Goal: Information Seeking & Learning: Check status

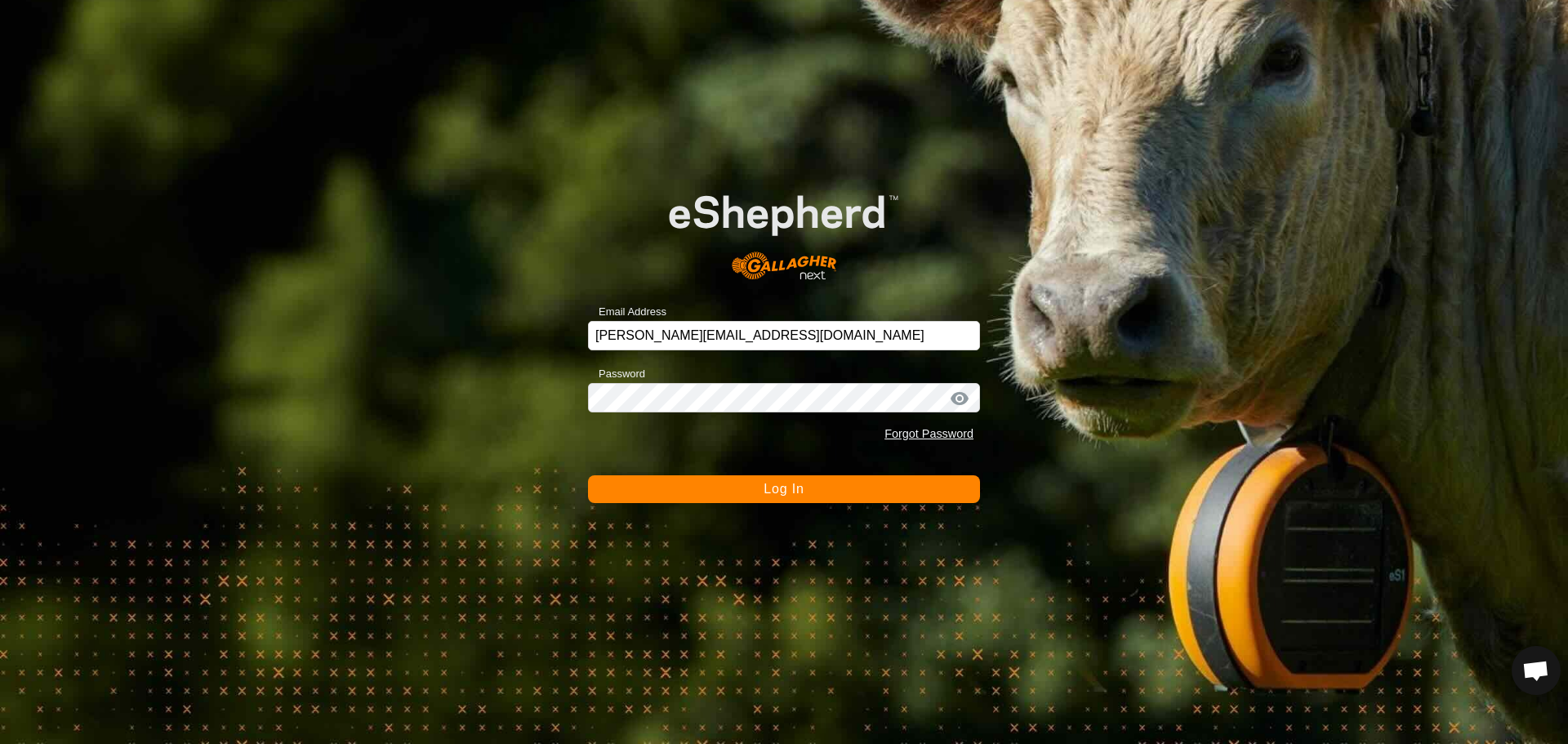
click at [763, 467] on form "Email Address [PERSON_NAME][EMAIL_ADDRESS][DOMAIN_NAME] Password Forgot Passwor…" at bounding box center [784, 333] width 392 height 341
click at [788, 488] on span "Log In" at bounding box center [783, 489] width 40 height 14
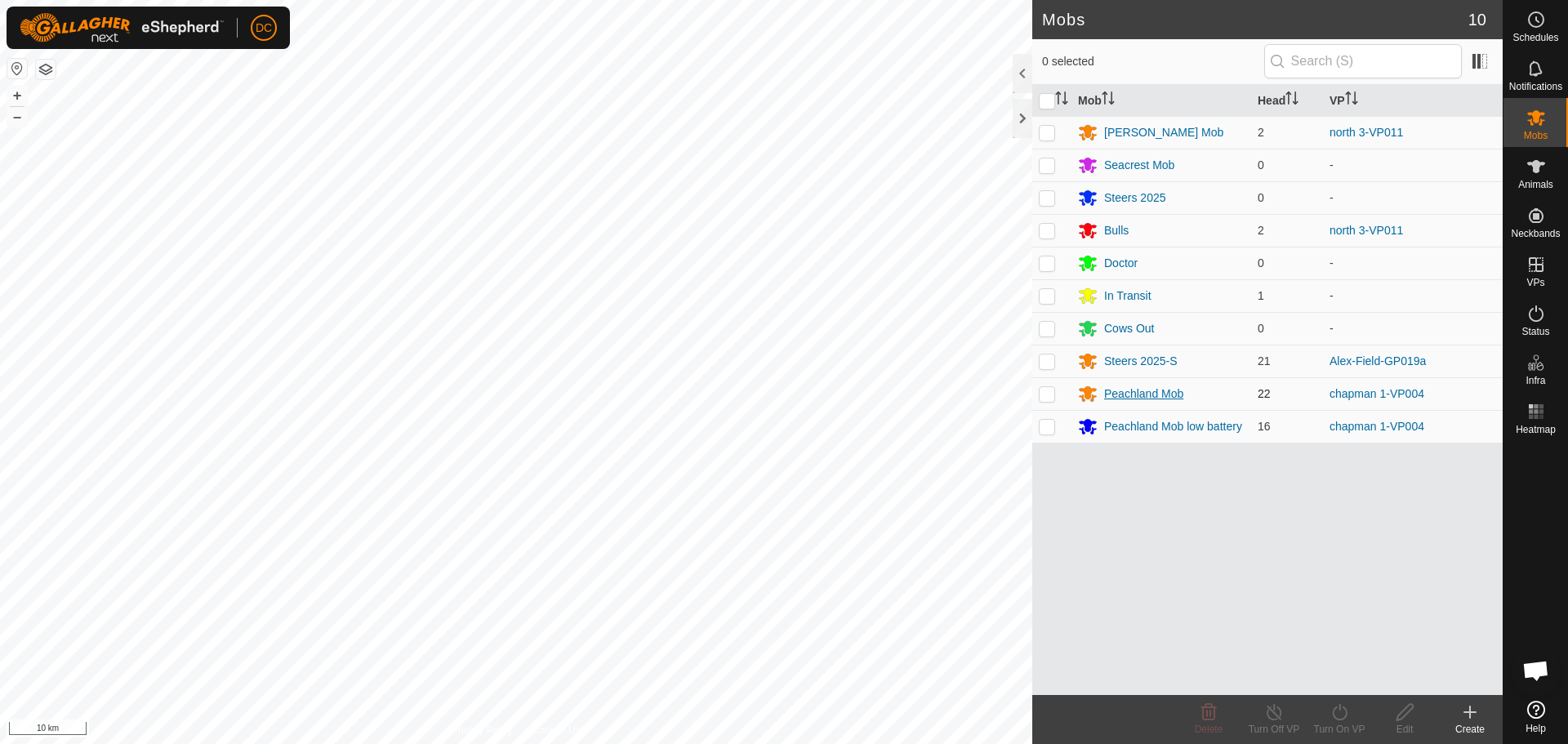
click at [1155, 395] on div "Peachland Mob" at bounding box center [1143, 393] width 79 height 17
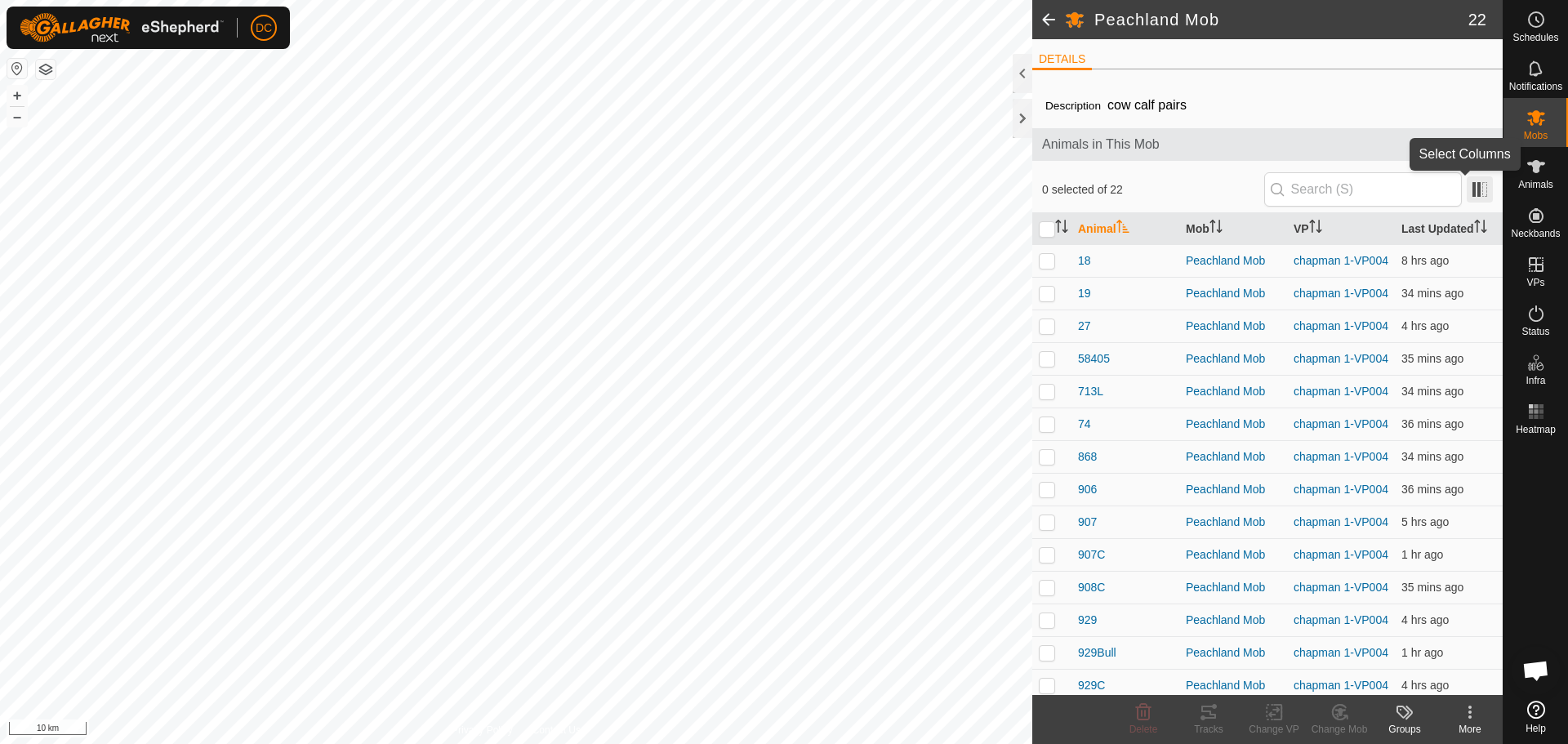
click at [1472, 181] on span at bounding box center [1479, 189] width 27 height 27
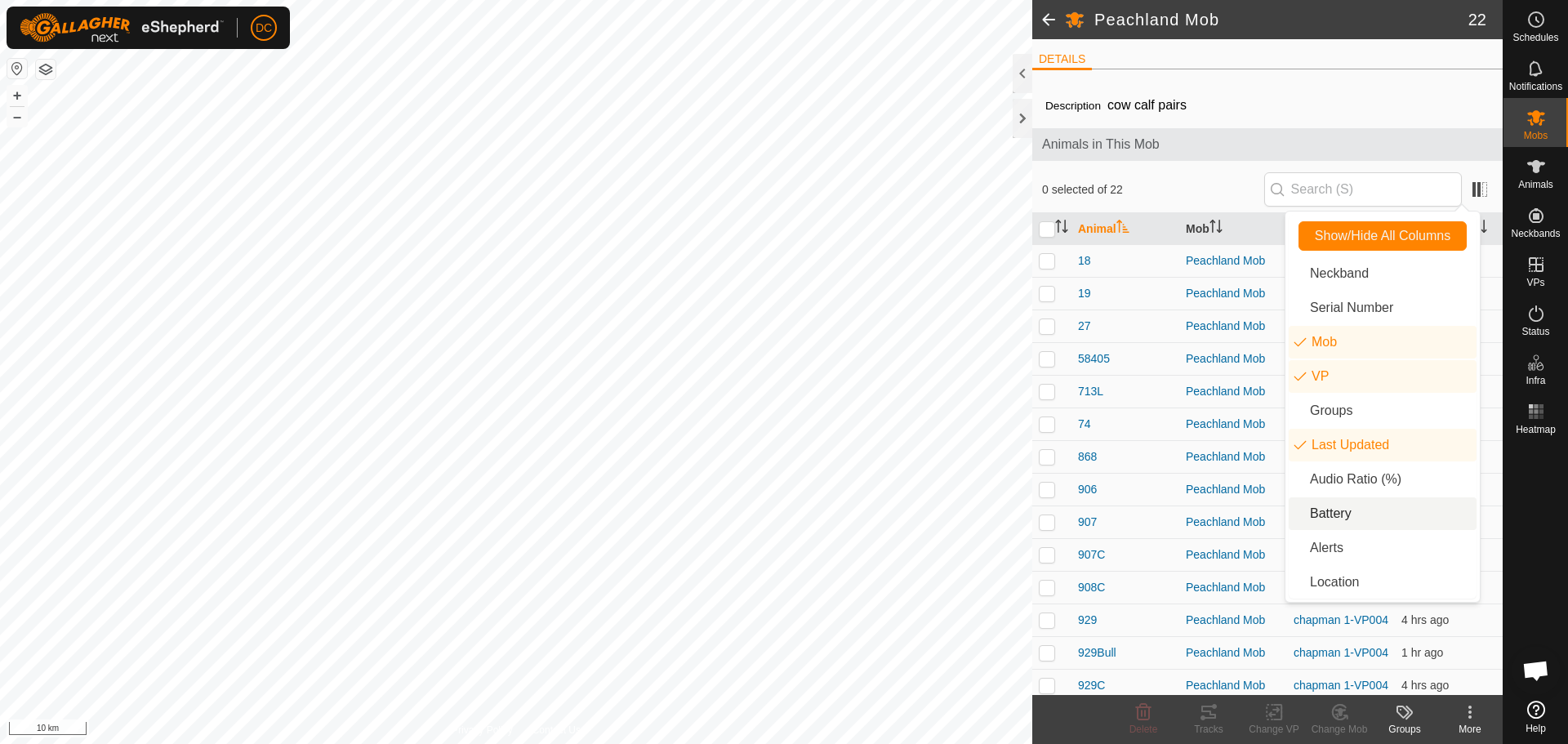
click at [1336, 509] on li "Battery" at bounding box center [1382, 513] width 188 height 33
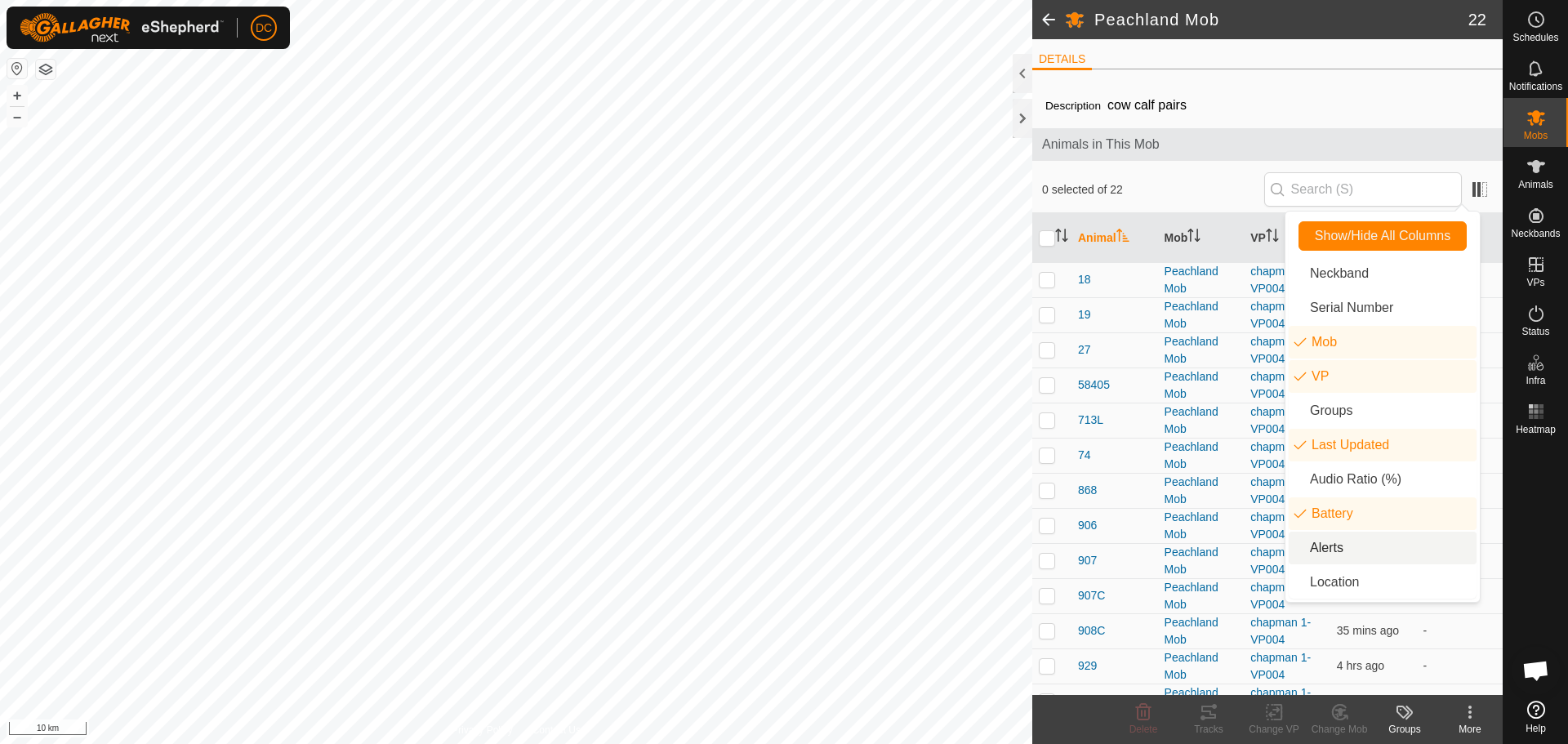
click at [1347, 546] on li "Alerts" at bounding box center [1382, 548] width 188 height 33
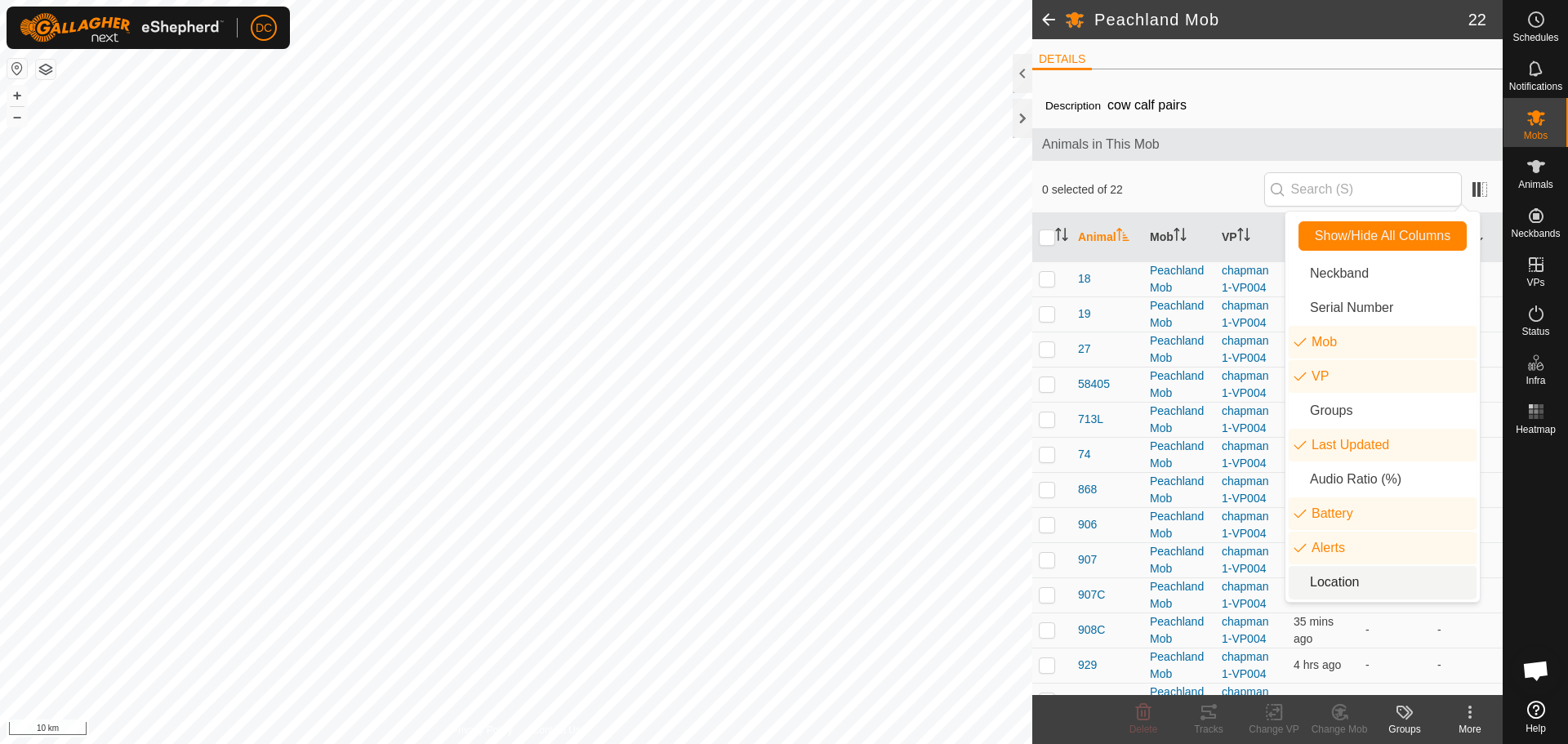
click at [1357, 574] on li "Location" at bounding box center [1382, 582] width 188 height 33
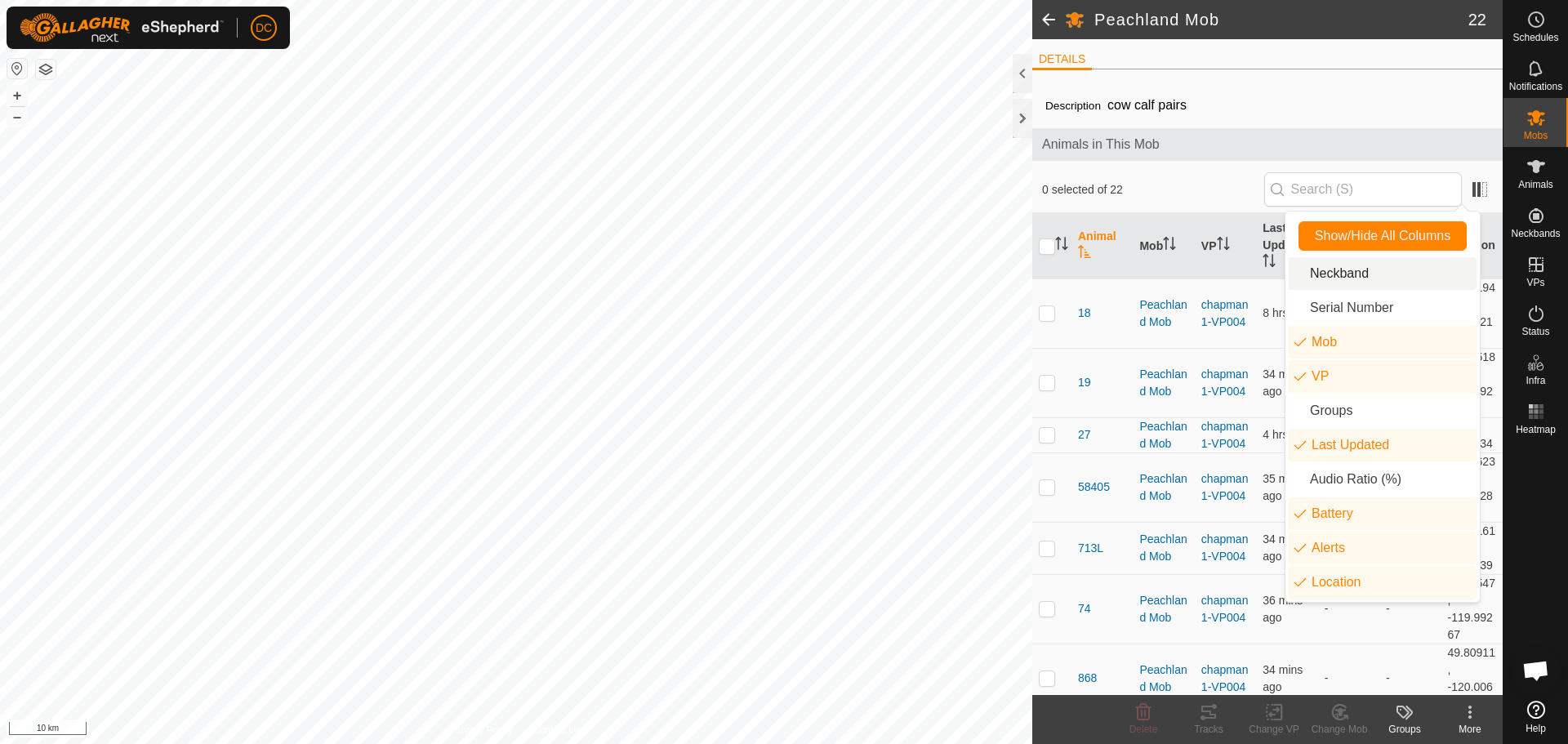
click at [1379, 61] on ul "DETAILS" at bounding box center [1268, 59] width 471 height 21
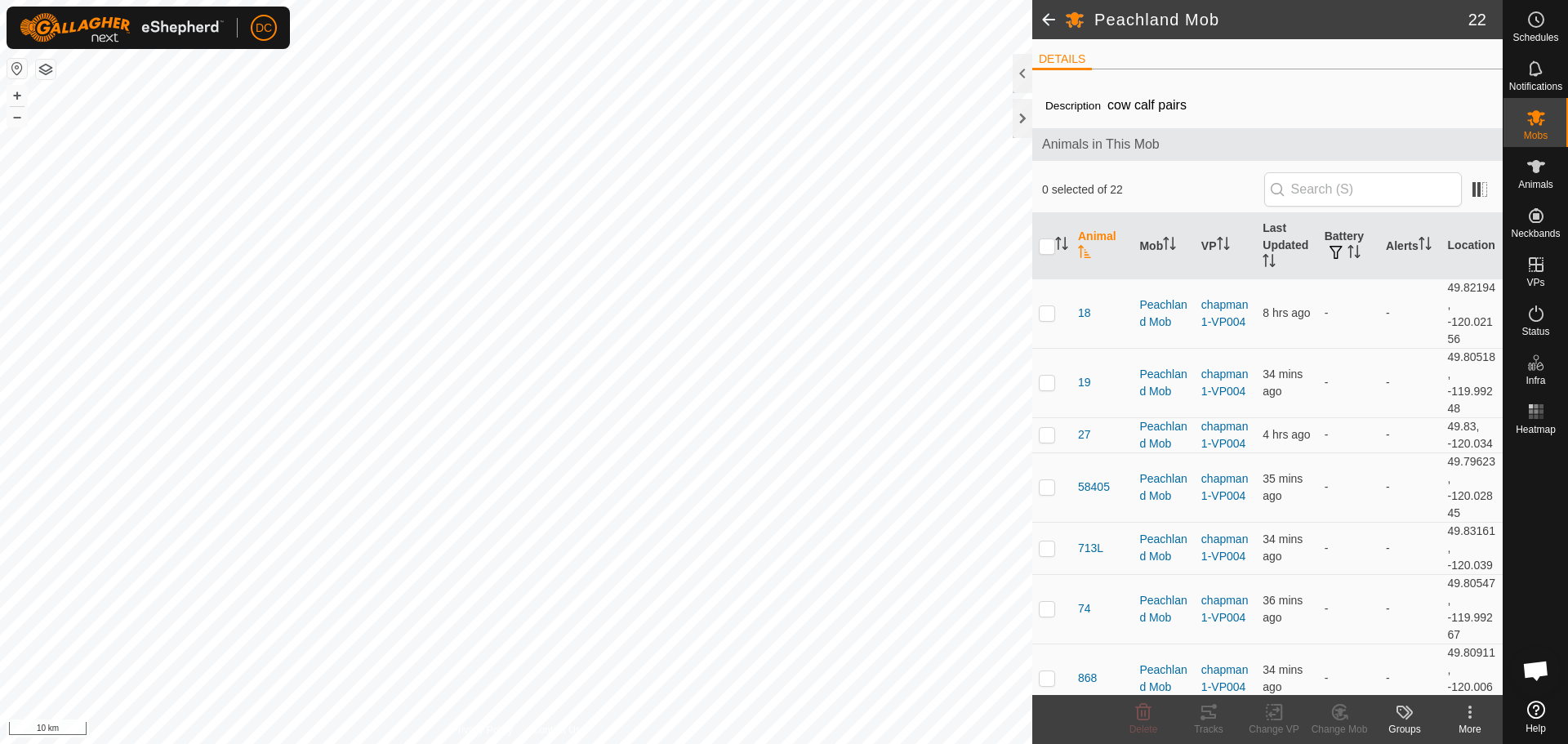
click at [1048, 22] on span at bounding box center [1048, 20] width 33 height 39
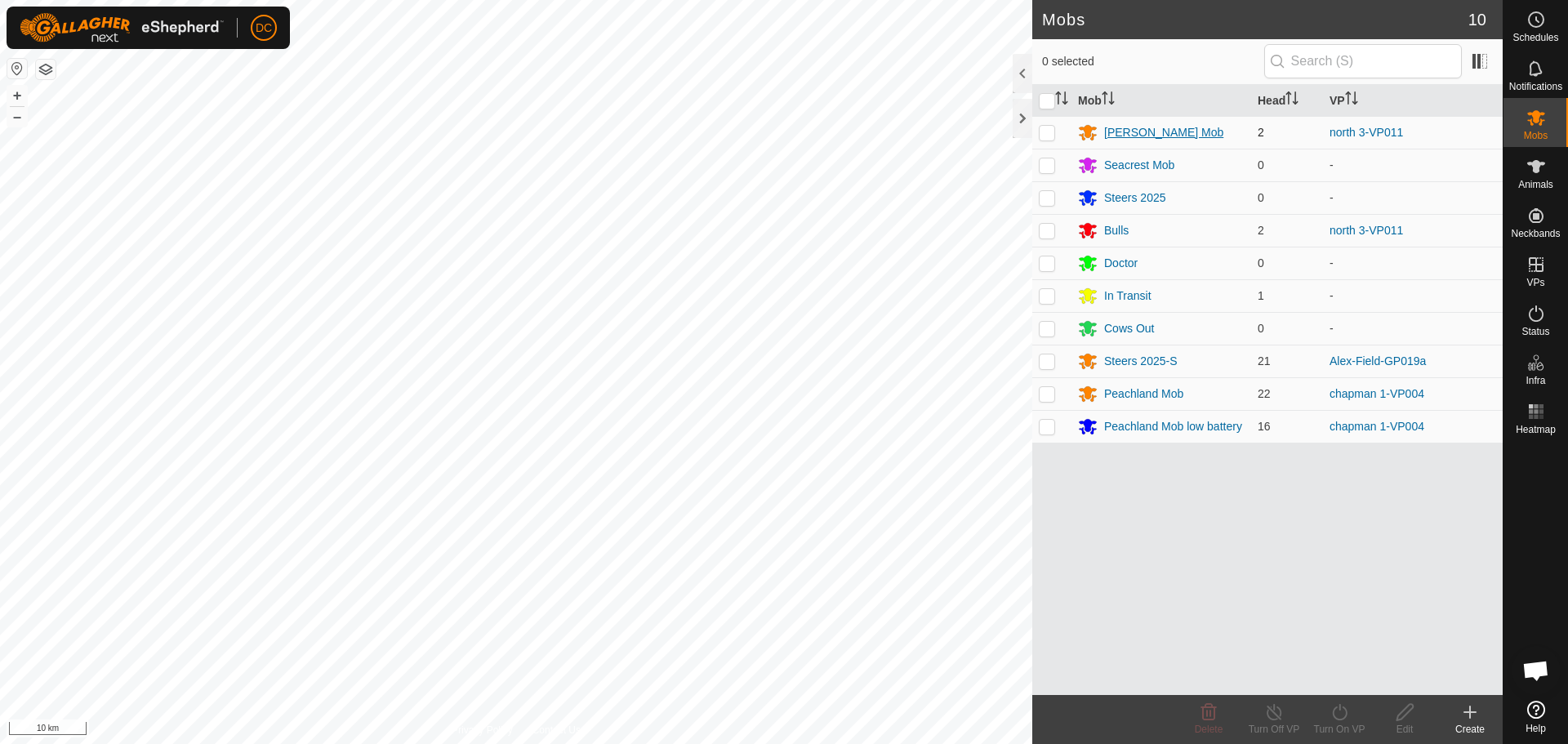
click at [1136, 131] on div "[PERSON_NAME] Mob" at bounding box center [1163, 132] width 119 height 17
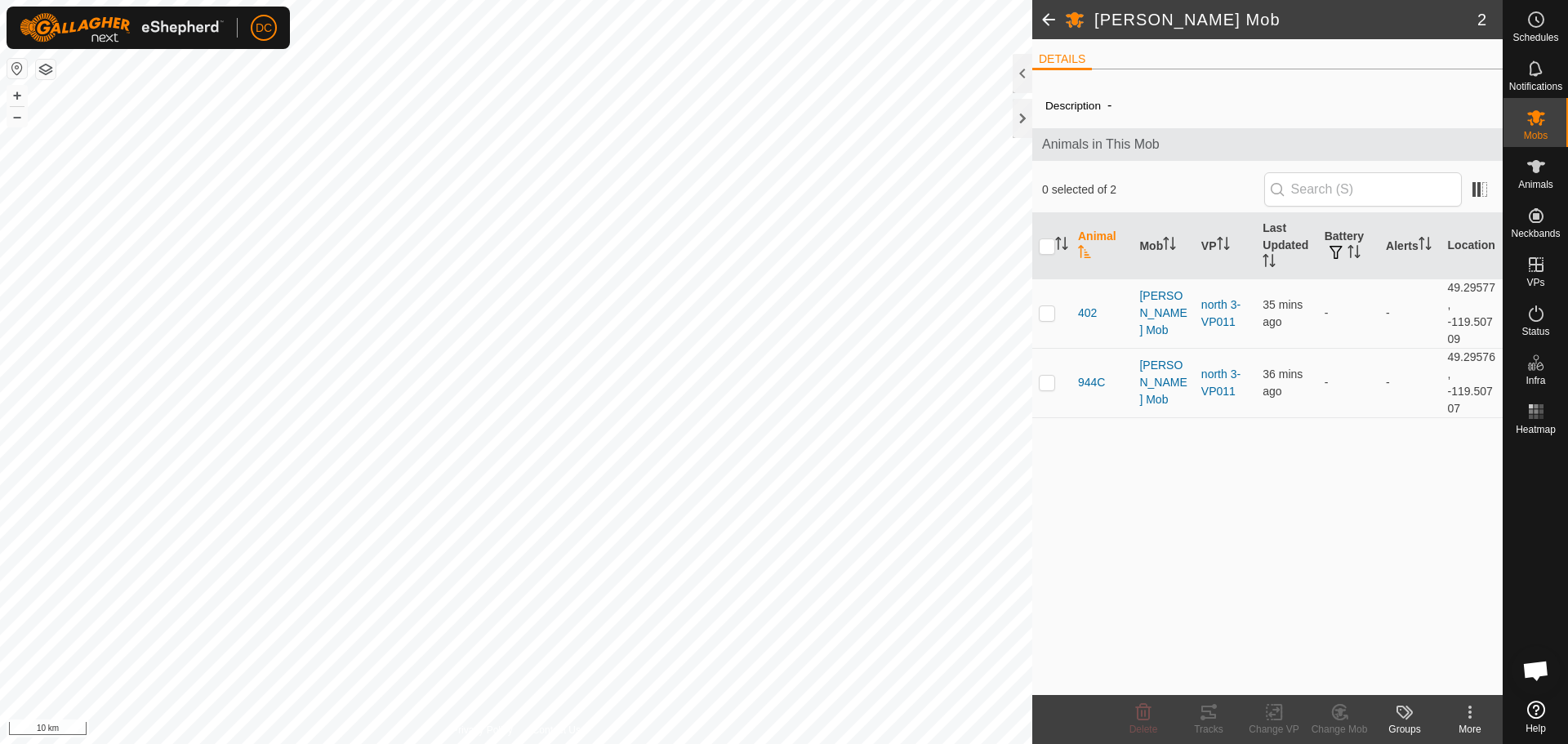
click at [1044, 22] on span at bounding box center [1048, 20] width 33 height 39
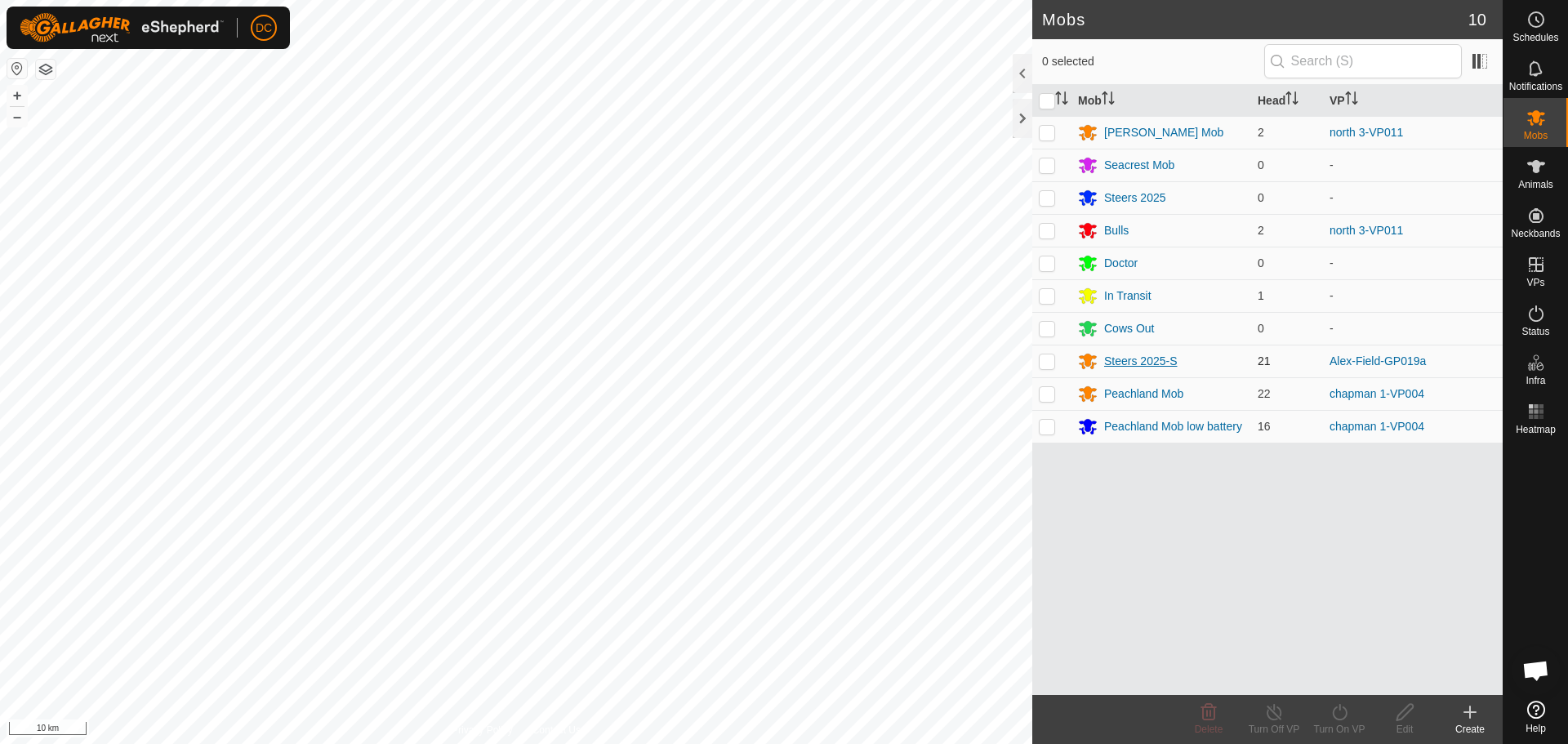
click at [1140, 364] on div "Steers 2025-S" at bounding box center [1141, 361] width 74 height 17
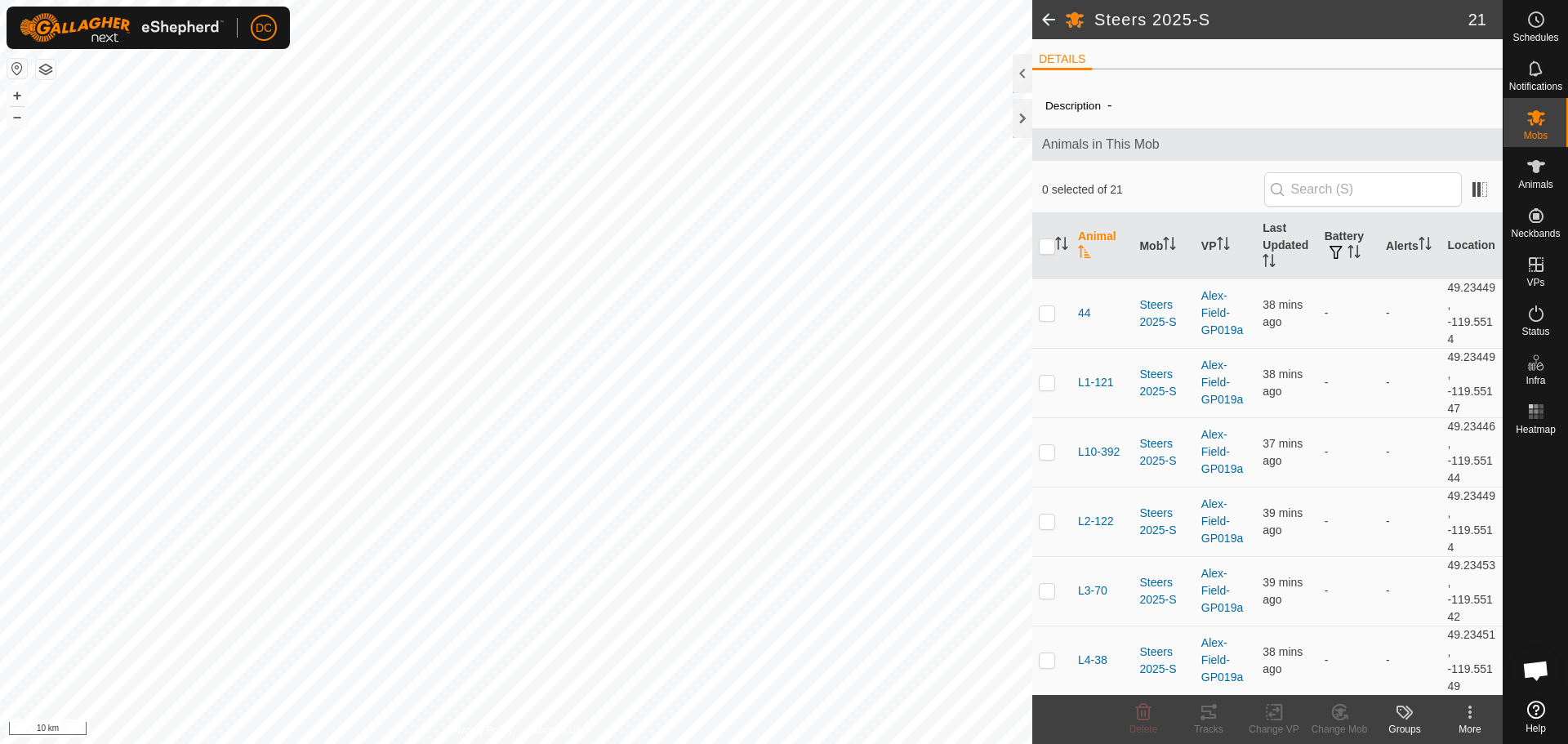
click at [1476, 715] on icon at bounding box center [1470, 712] width 20 height 20
click at [1042, 14] on span at bounding box center [1048, 20] width 33 height 39
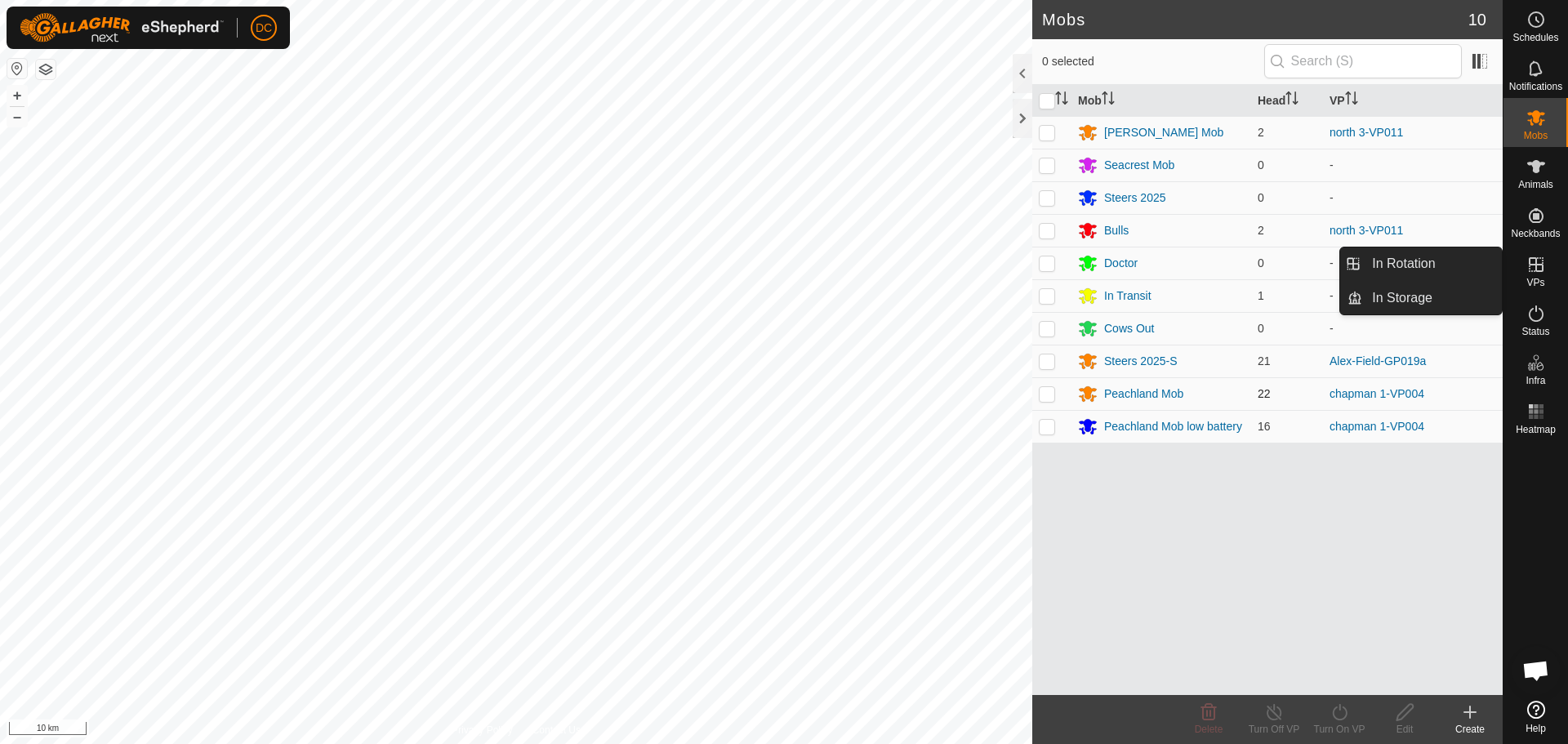
click at [1154, 383] on td "Peachland Mob" at bounding box center [1161, 393] width 179 height 33
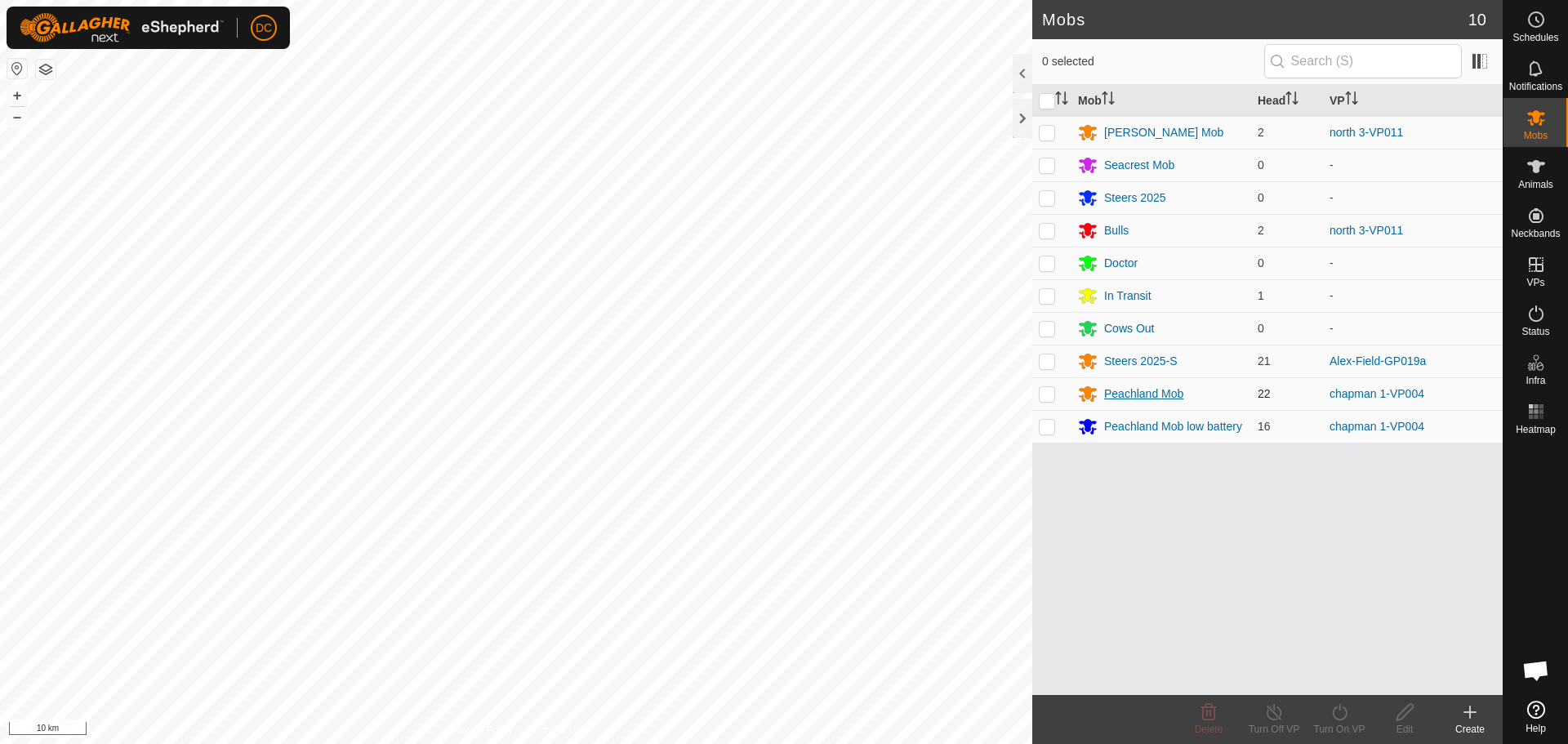
click at [1153, 403] on div "Peachland Mob" at bounding box center [1160, 394] width 166 height 20
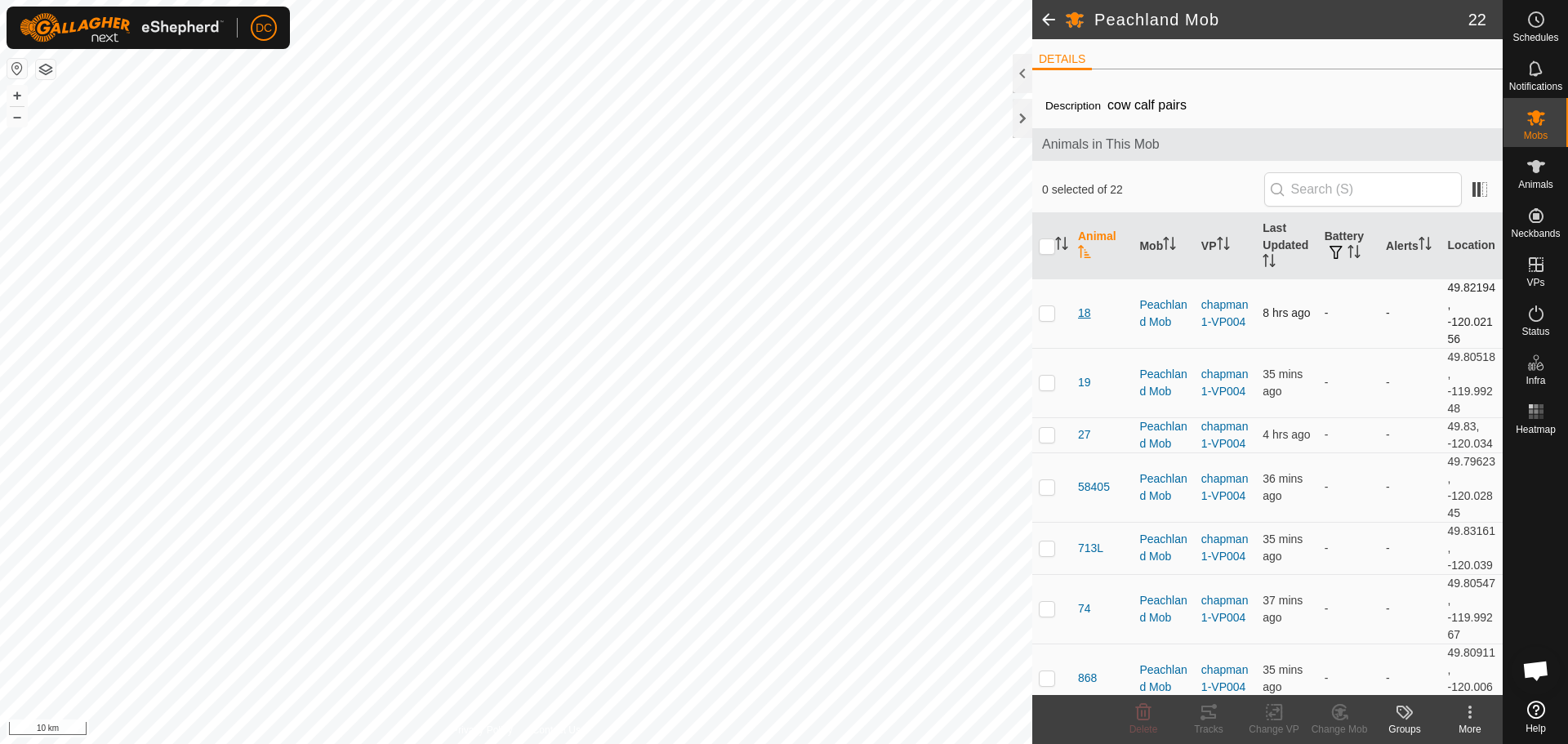
click at [1085, 313] on span "18" at bounding box center [1083, 312] width 13 height 17
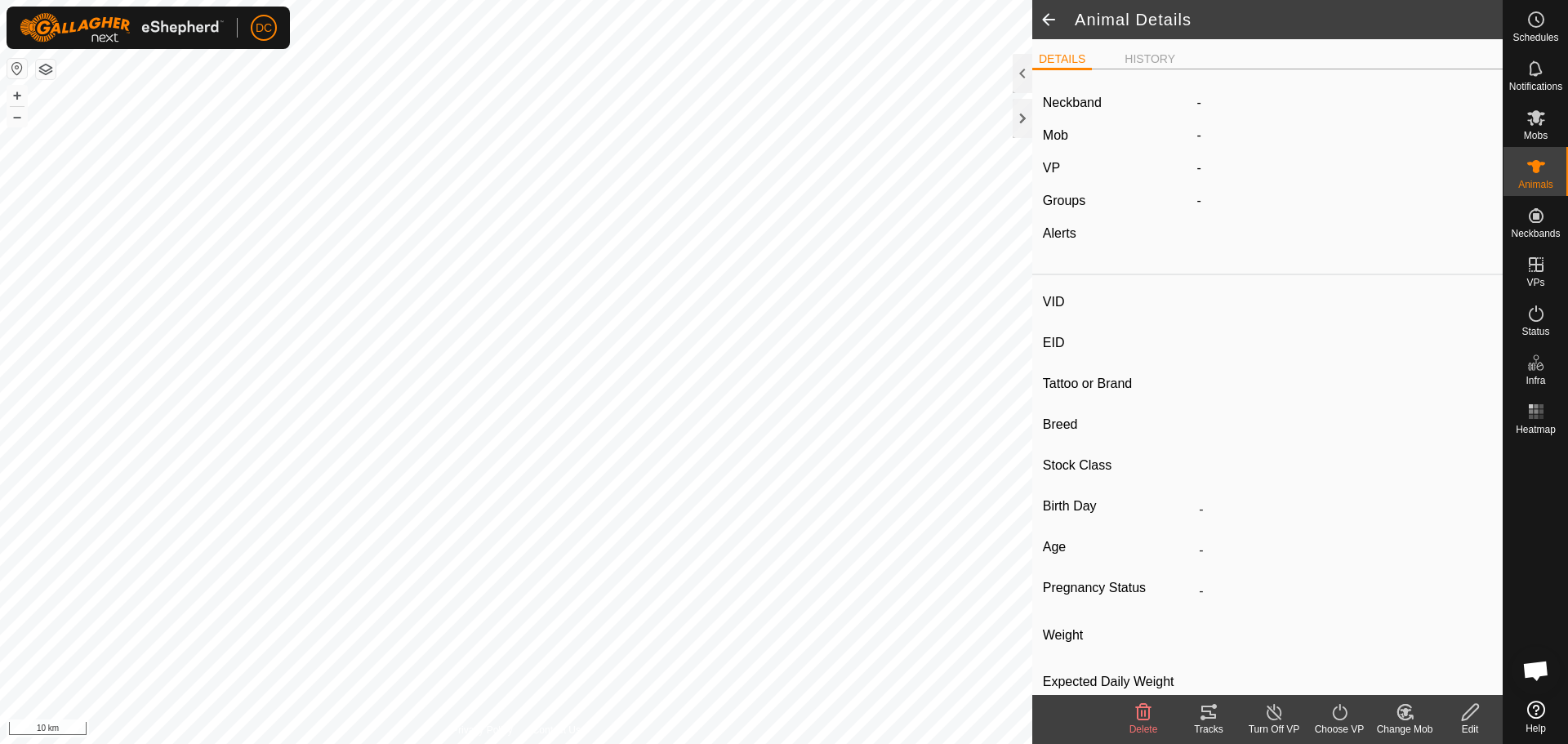
type input "18"
type input "124000183833969"
type input "-"
type input "HEIFER"
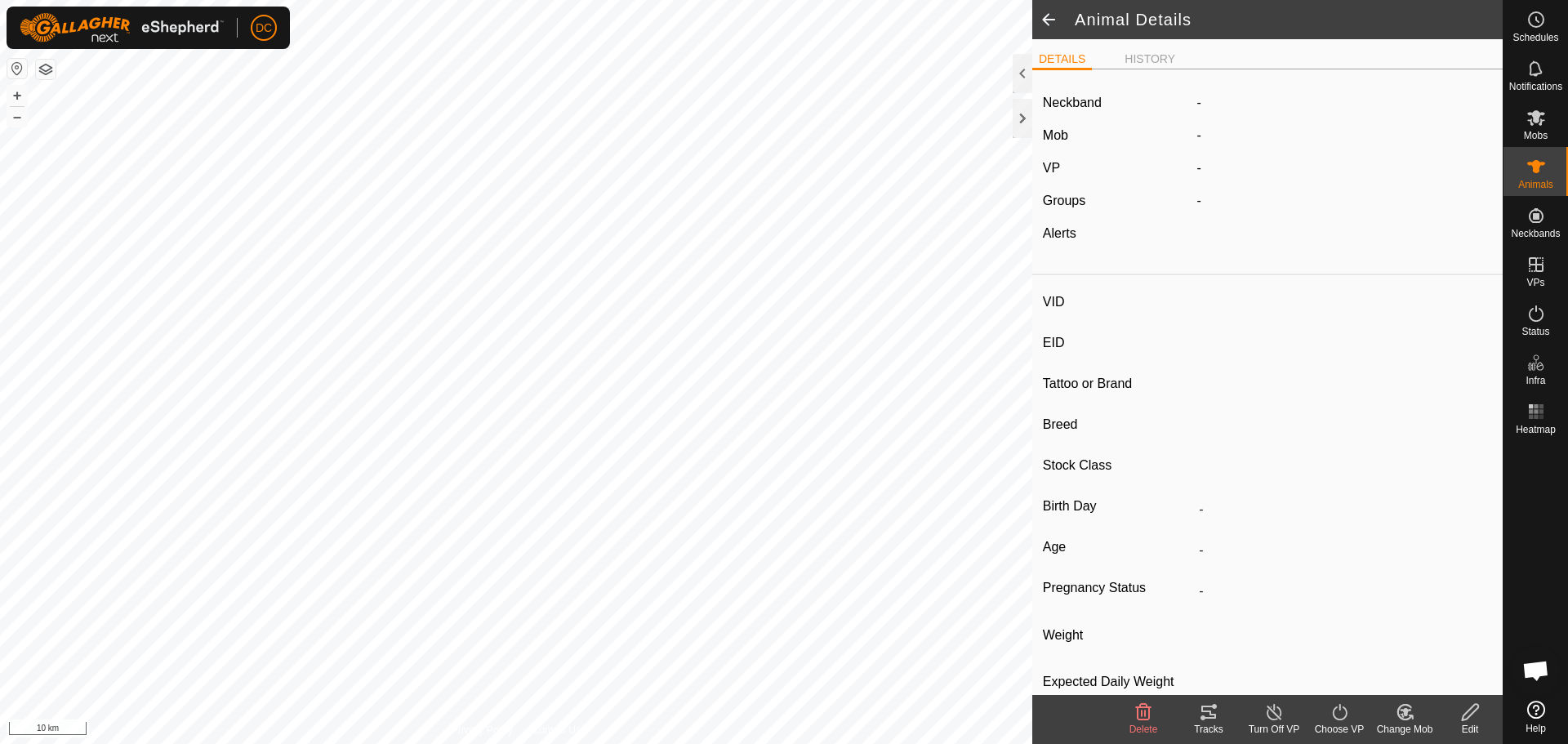
type input "486 kg"
type input "-"
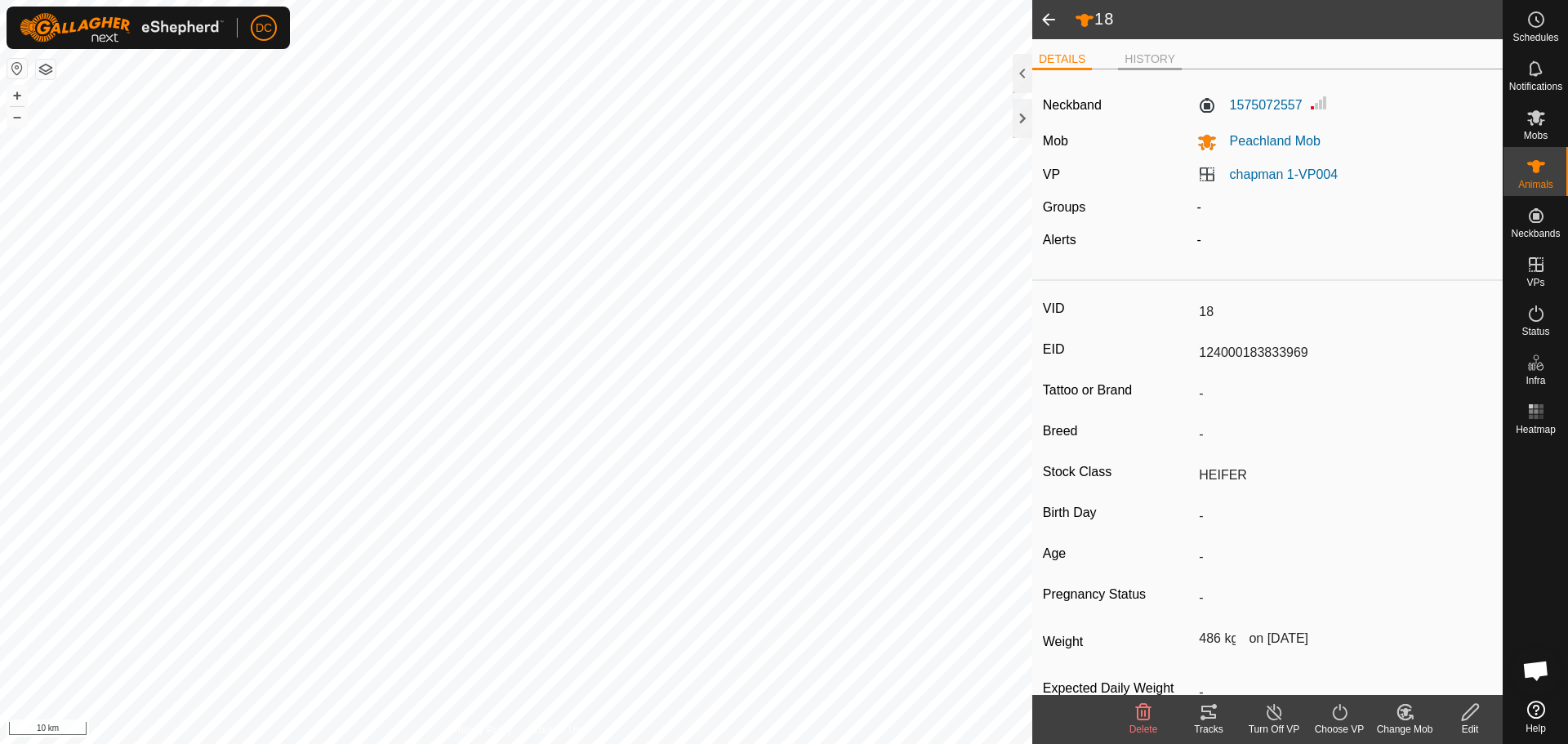
click at [1148, 55] on li "HISTORY" at bounding box center [1149, 60] width 64 height 20
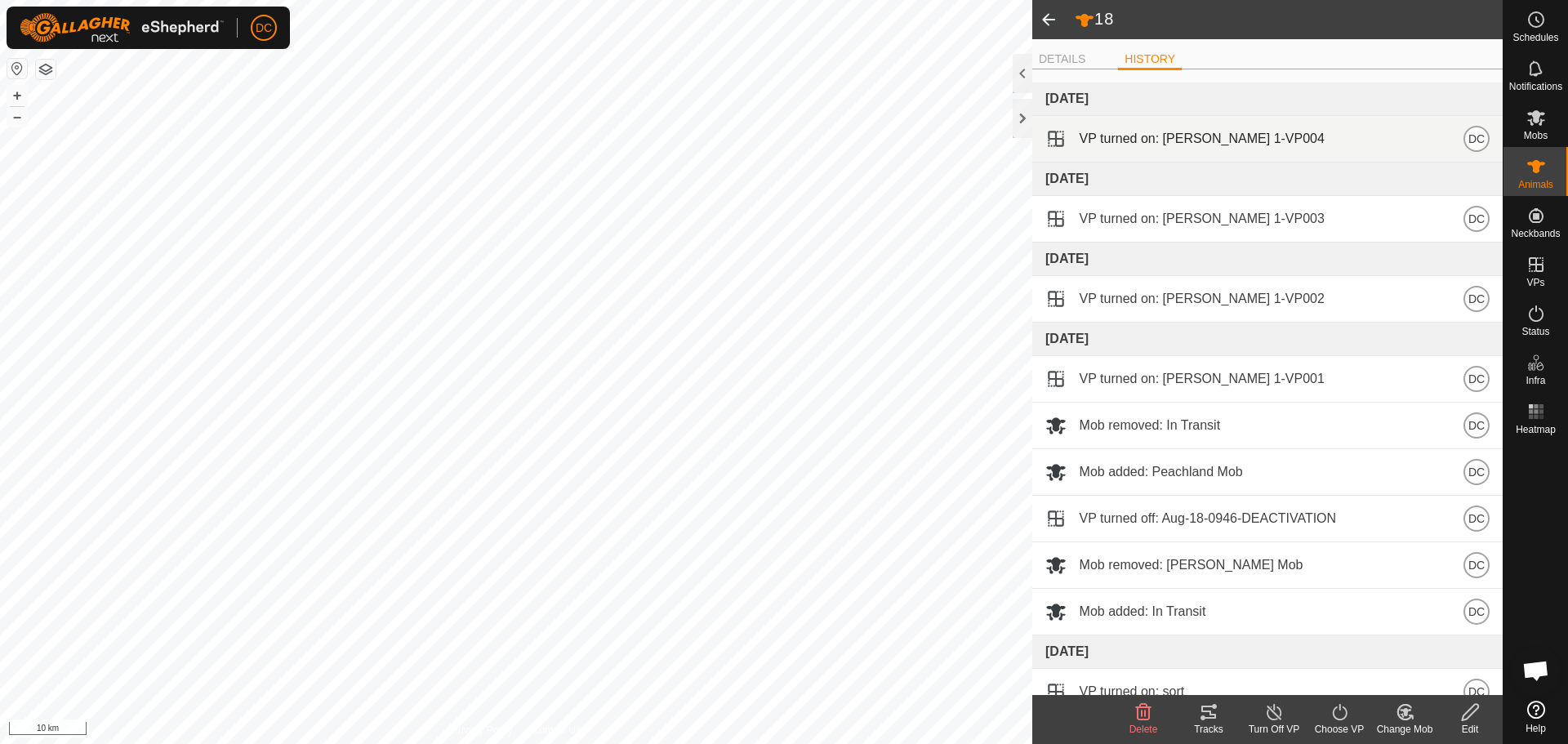
click at [1048, 17] on span at bounding box center [1048, 20] width 33 height 39
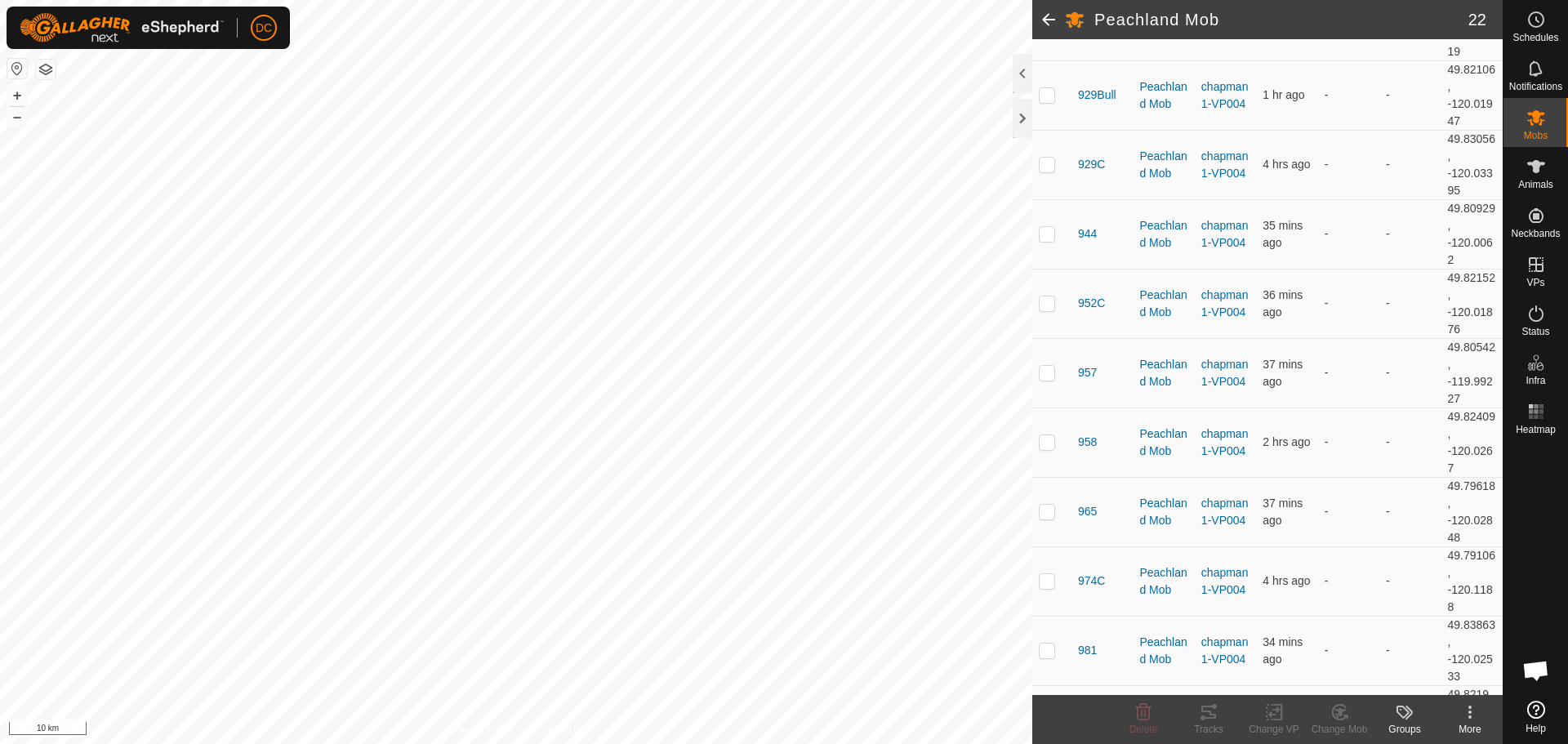
scroll to position [1060, 0]
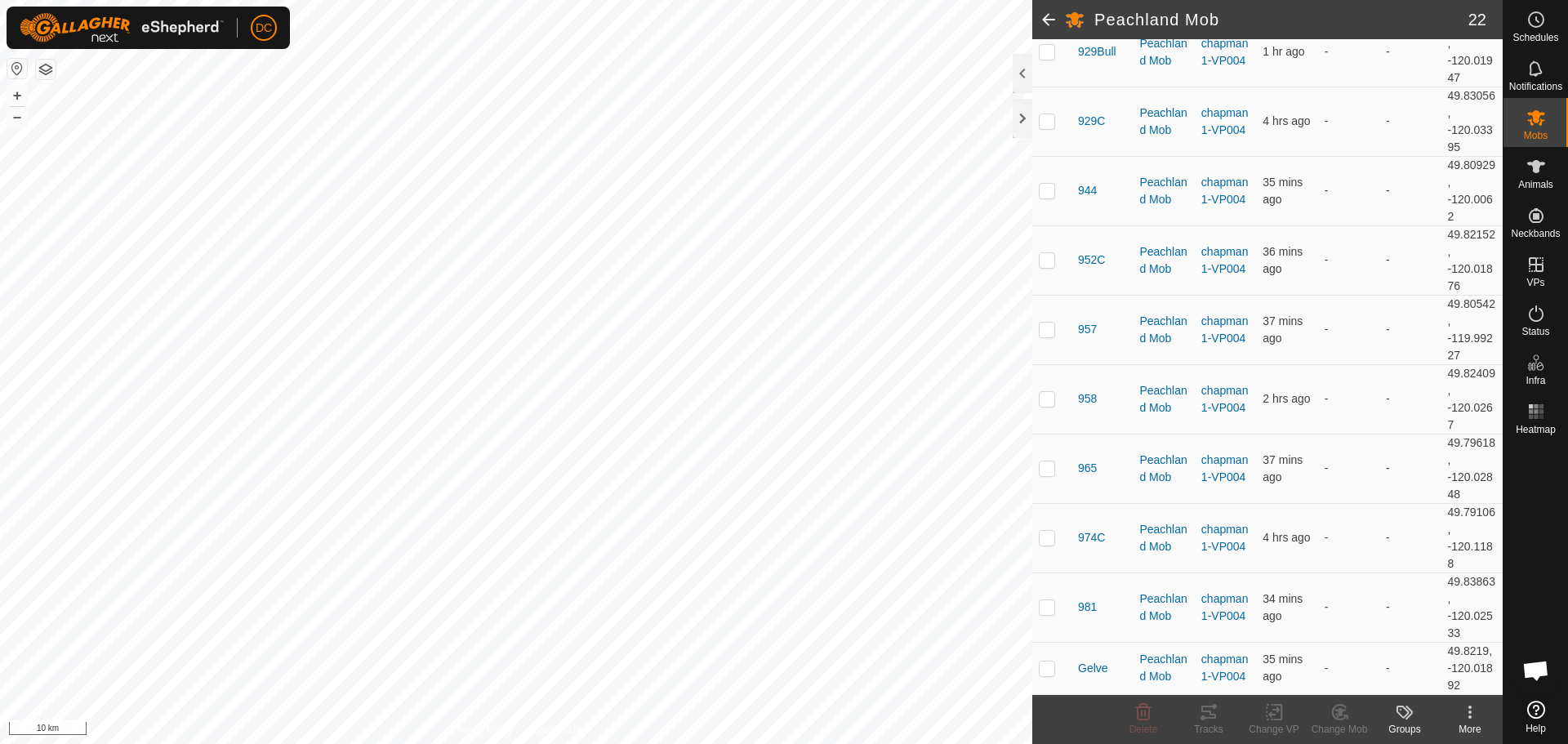
click at [1053, 17] on span at bounding box center [1048, 20] width 33 height 39
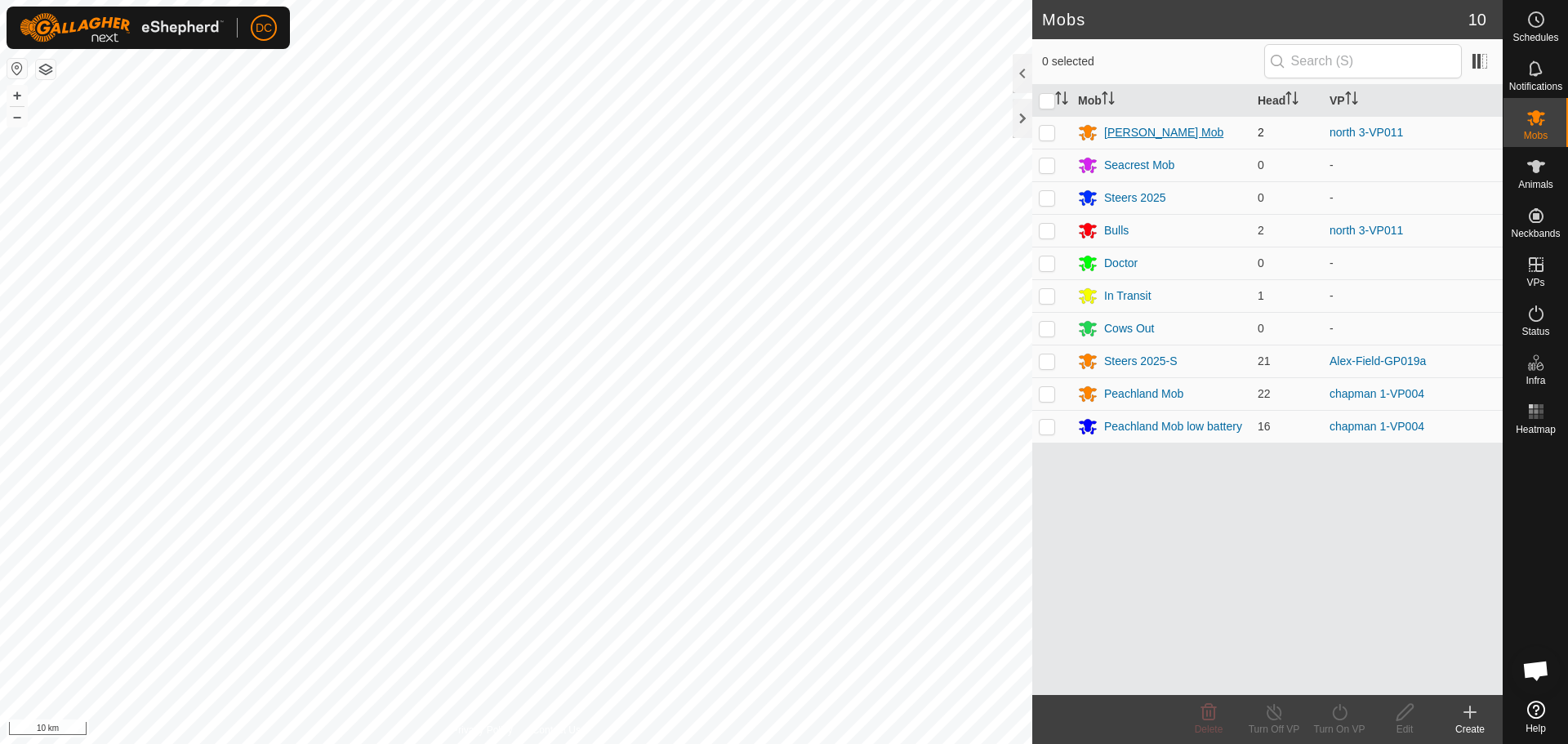
click at [1134, 136] on div "[PERSON_NAME] Mob" at bounding box center [1163, 132] width 119 height 17
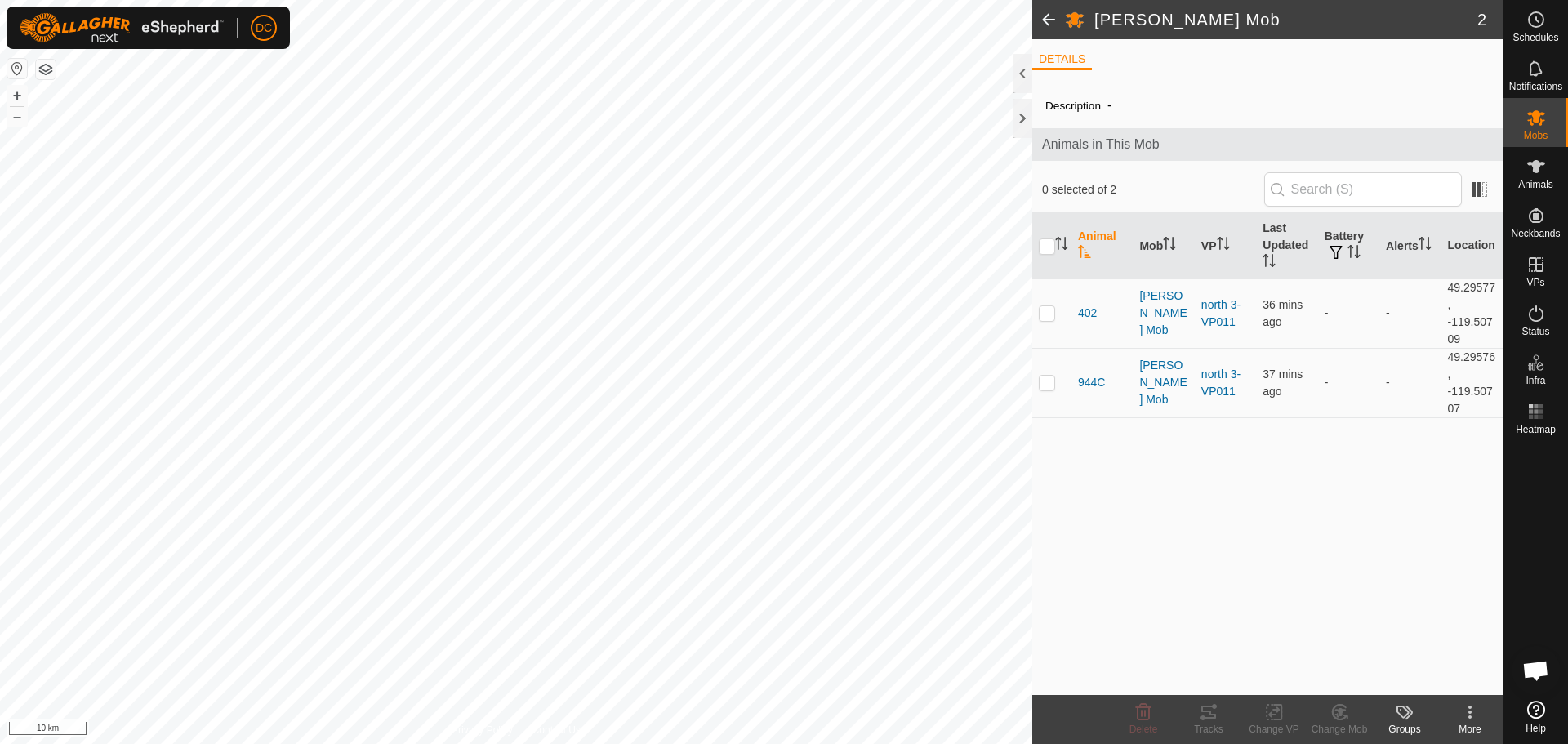
click at [1039, 17] on span at bounding box center [1048, 20] width 33 height 39
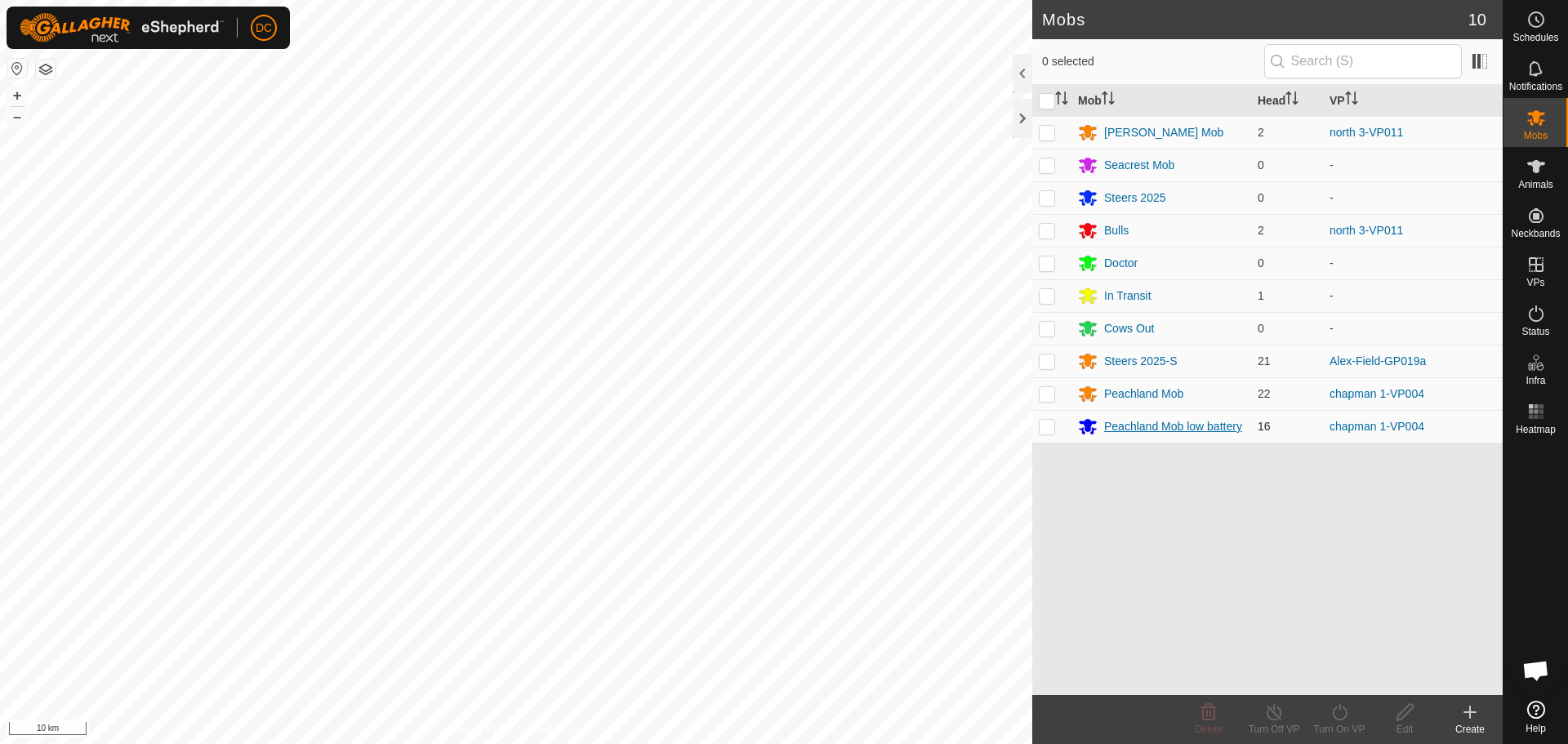
click at [1158, 425] on div "Peachland Mob low battery" at bounding box center [1173, 426] width 138 height 17
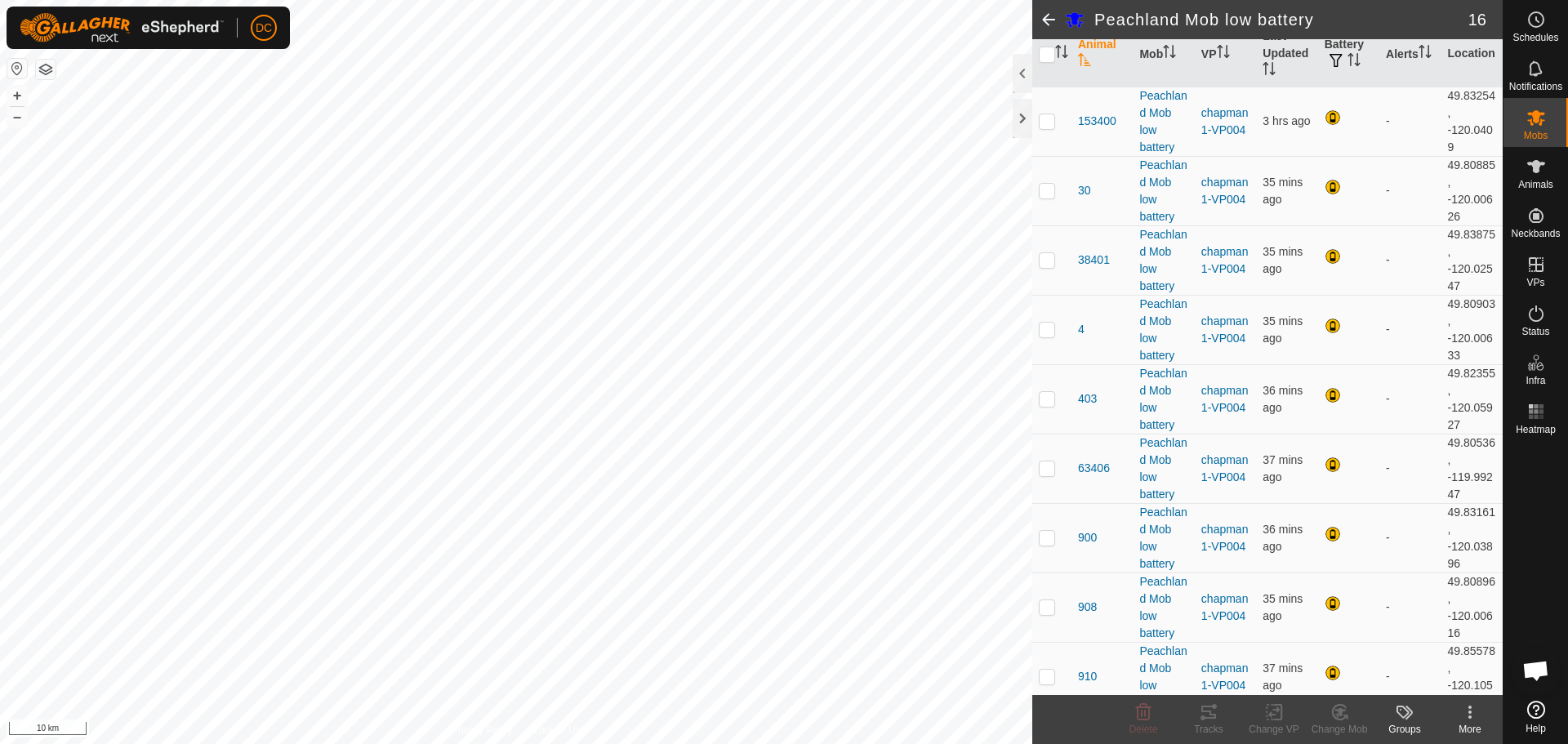
scroll to position [123, 0]
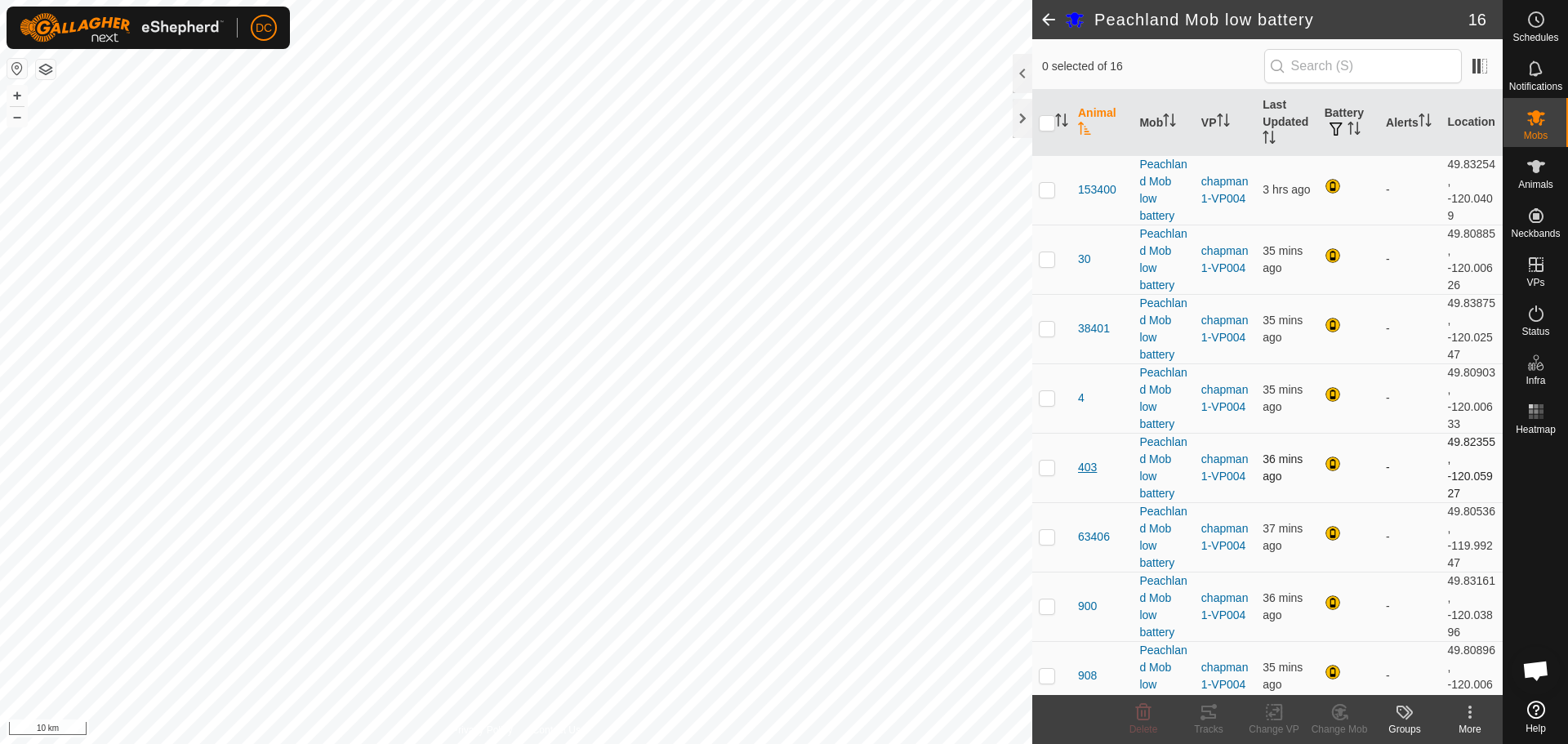
click at [1089, 466] on span "403" at bounding box center [1086, 467] width 19 height 17
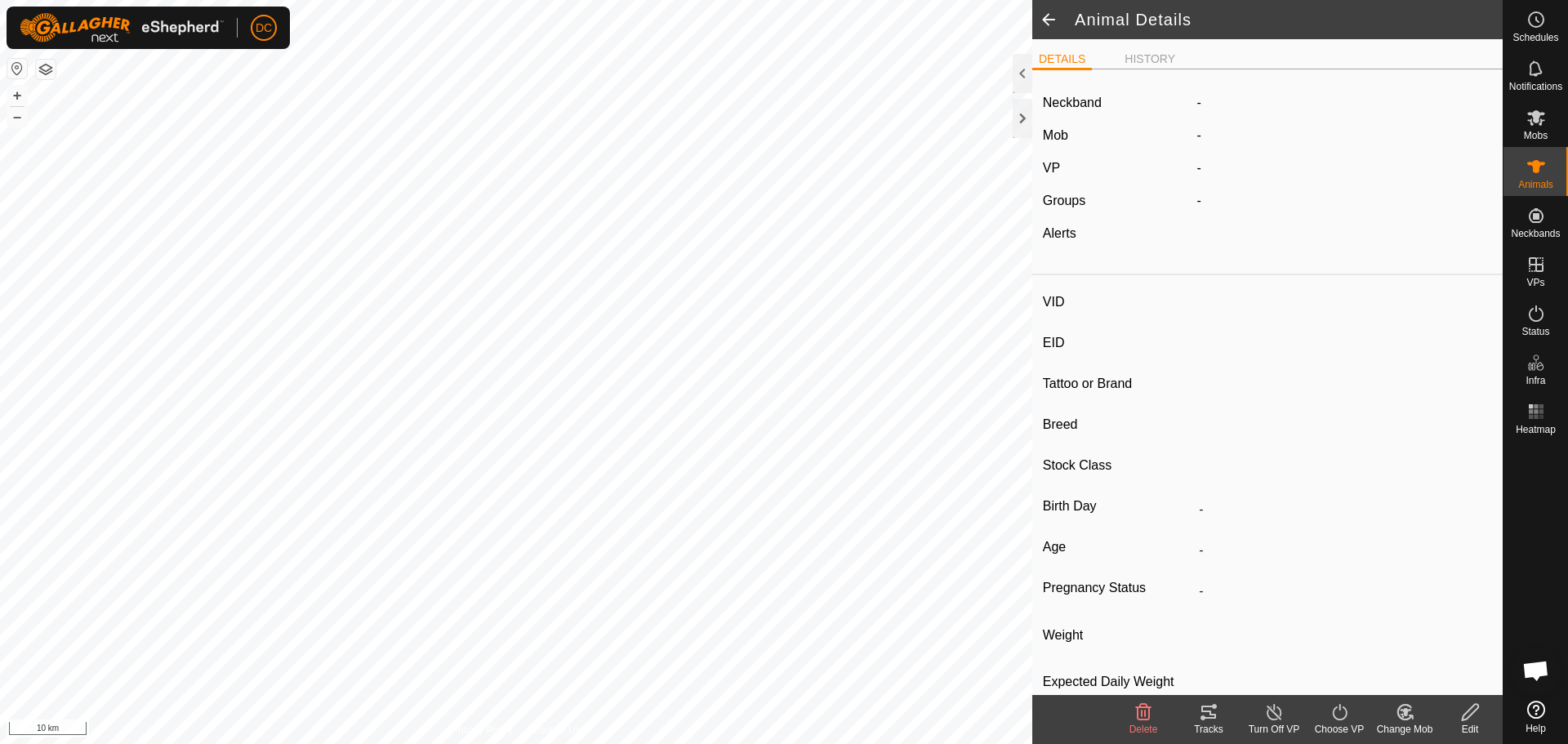
type input "403"
type input "[CREDIT_CARD_NUMBER]"
type input "-"
type input "black angus"
type input "COW"
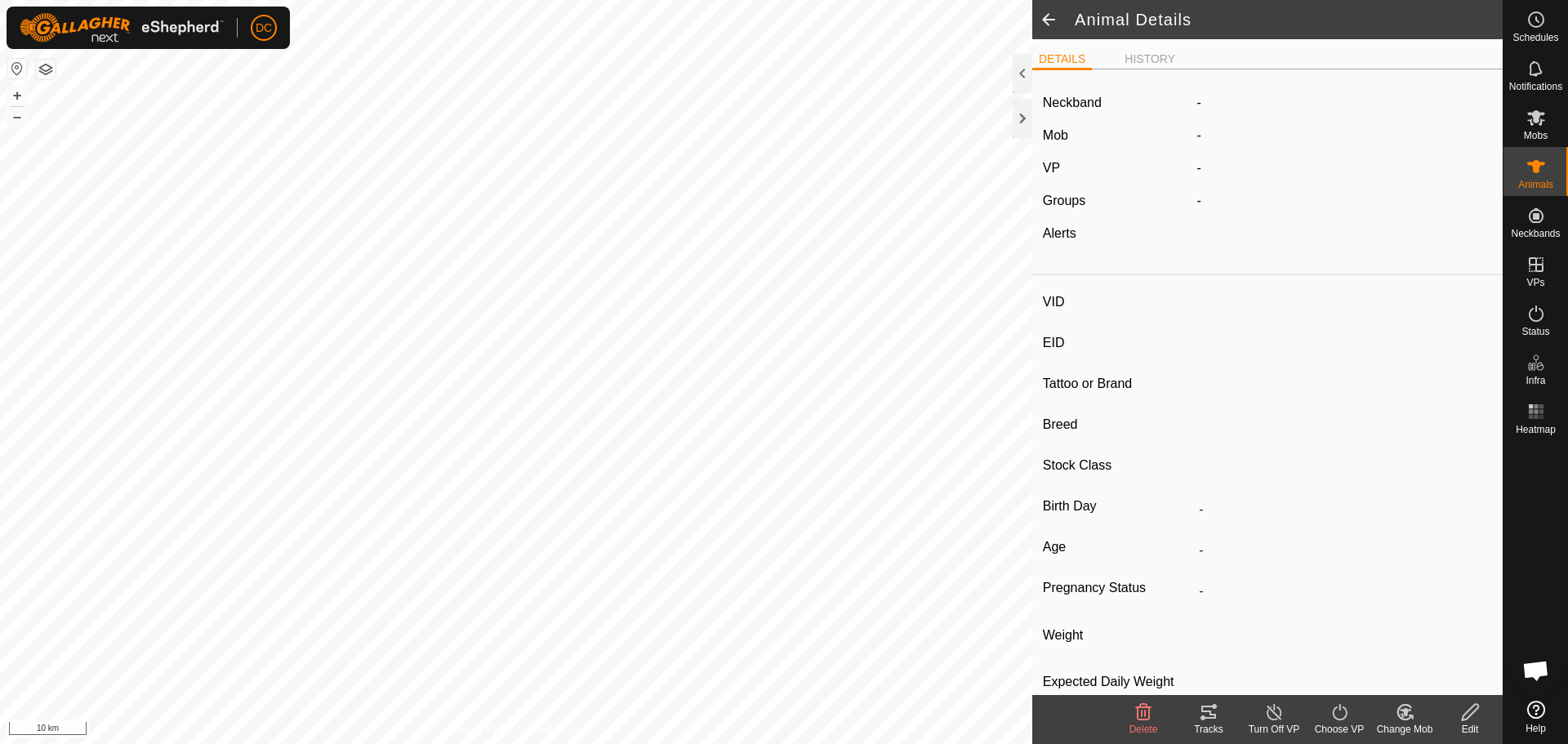
type input "555 kg"
type input "-"
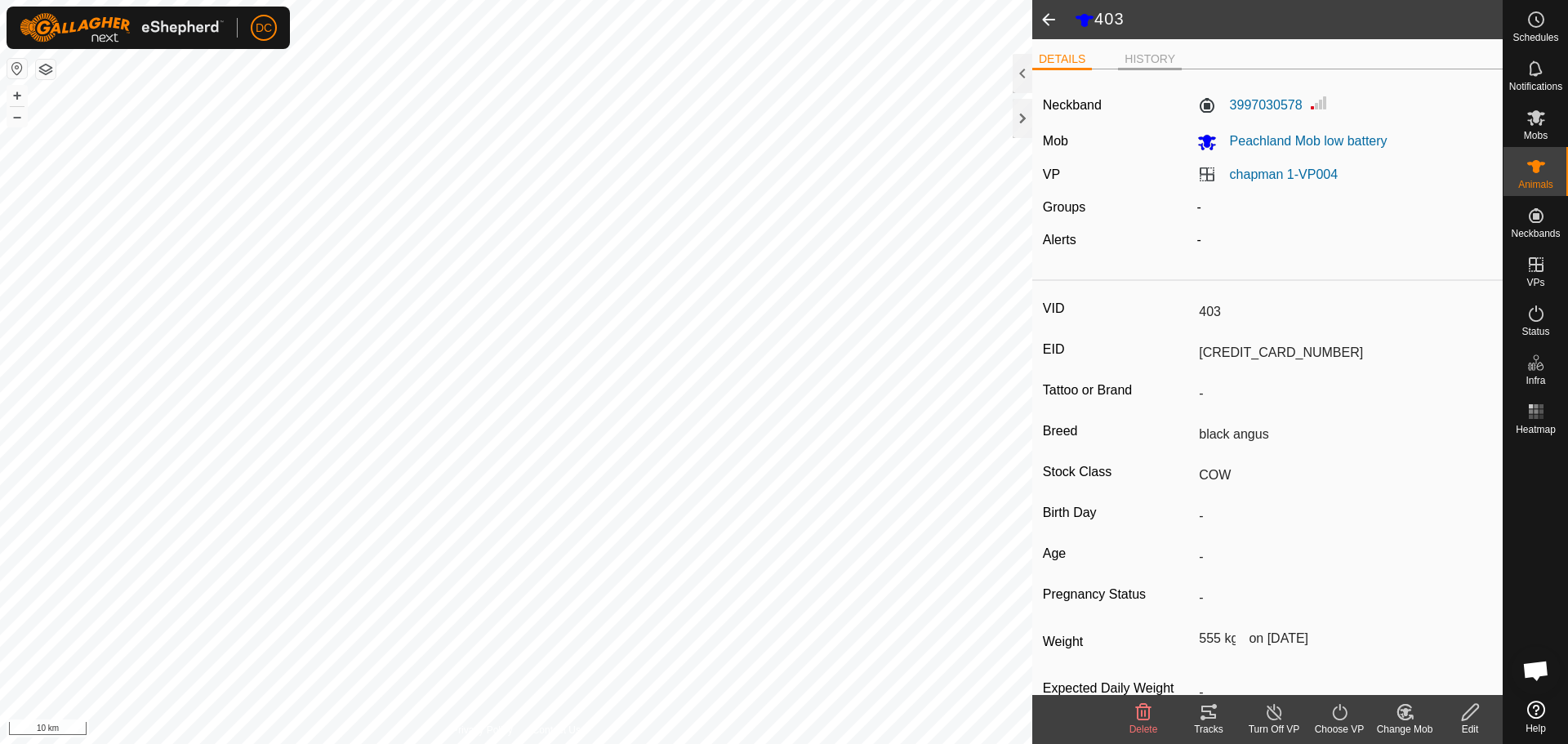
click at [1161, 53] on li "HISTORY" at bounding box center [1149, 60] width 64 height 20
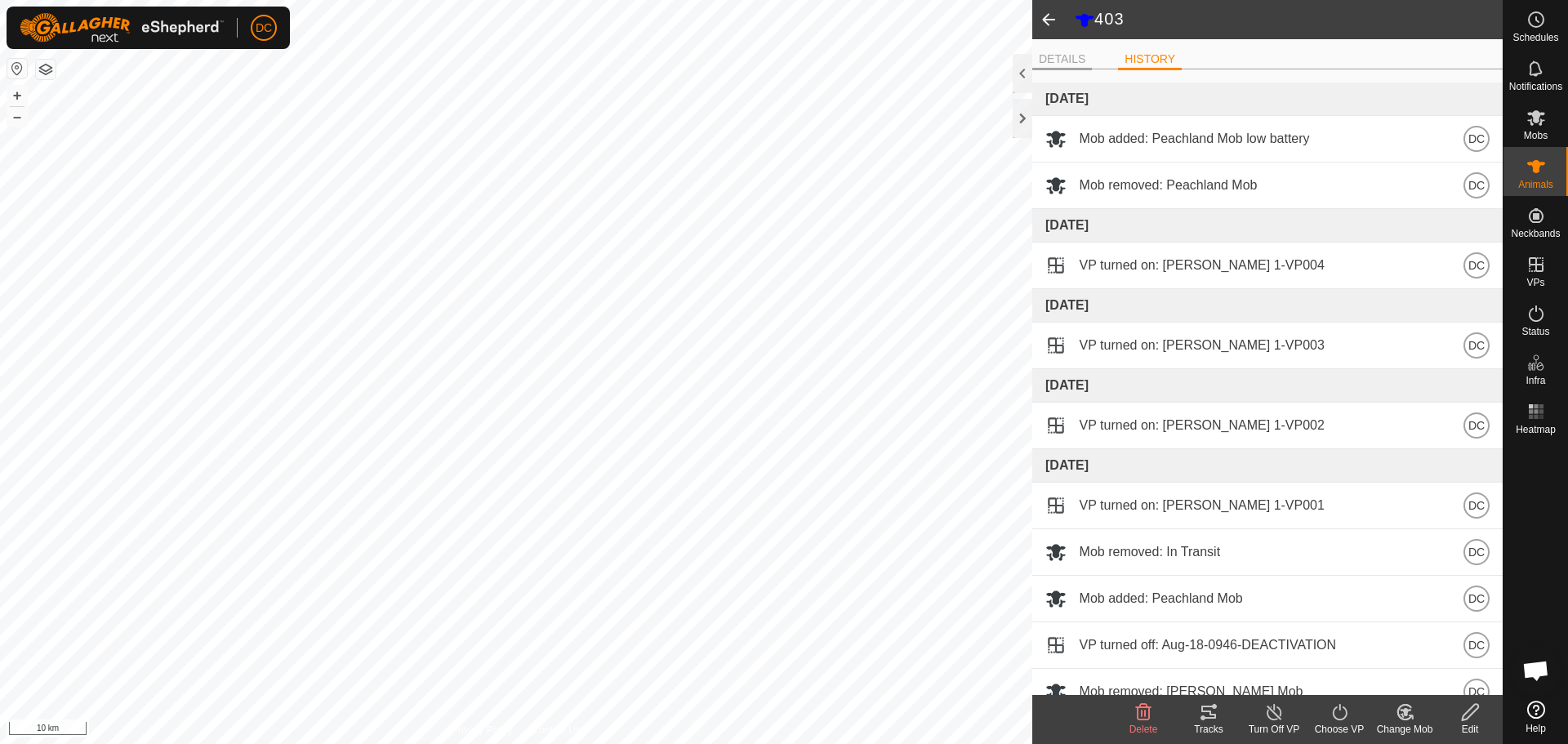
click at [1062, 60] on li "DETAILS" at bounding box center [1062, 60] width 60 height 20
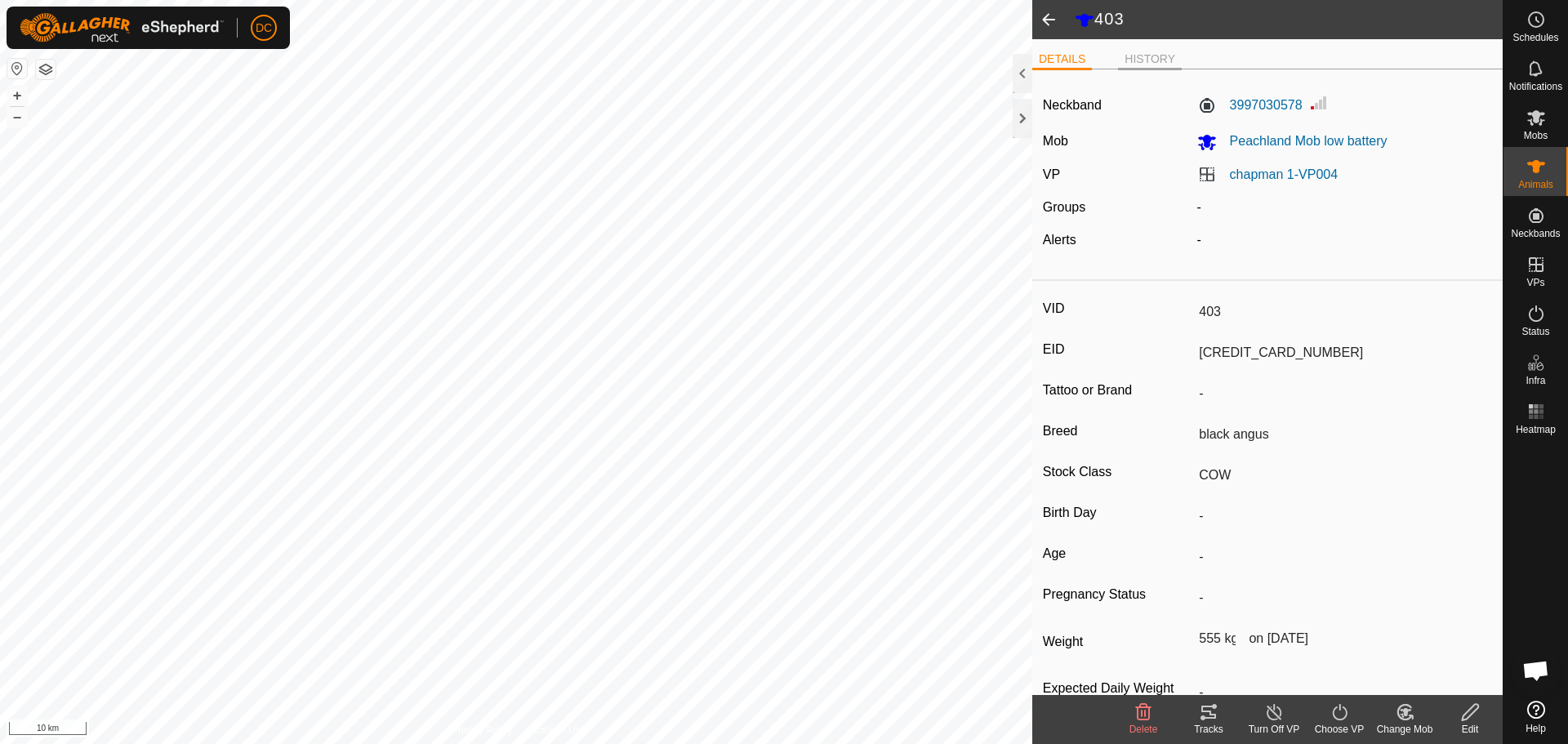
click at [1162, 54] on li "HISTORY" at bounding box center [1149, 60] width 64 height 20
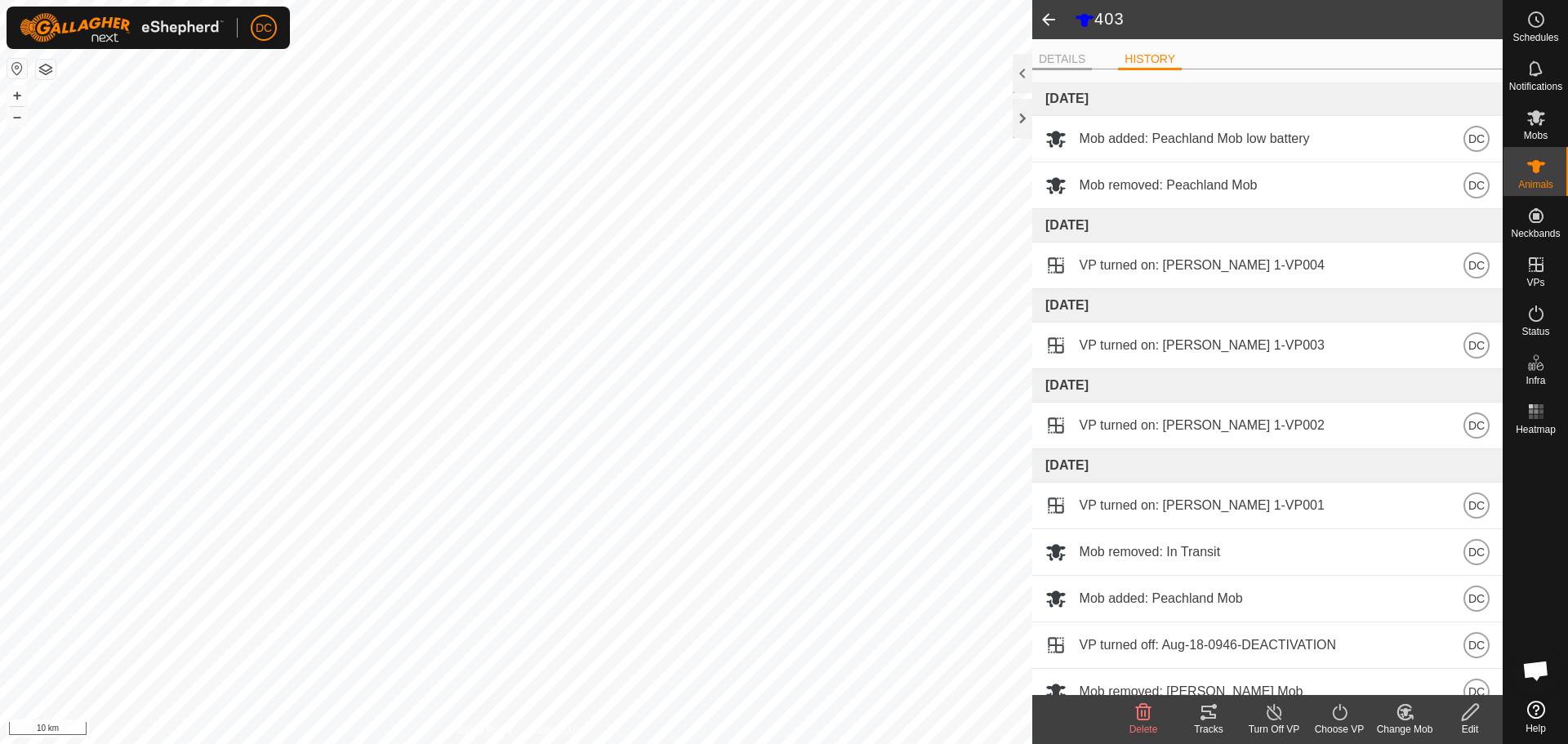
click at [1076, 50] on li "DETAILS" at bounding box center [1062, 60] width 60 height 20
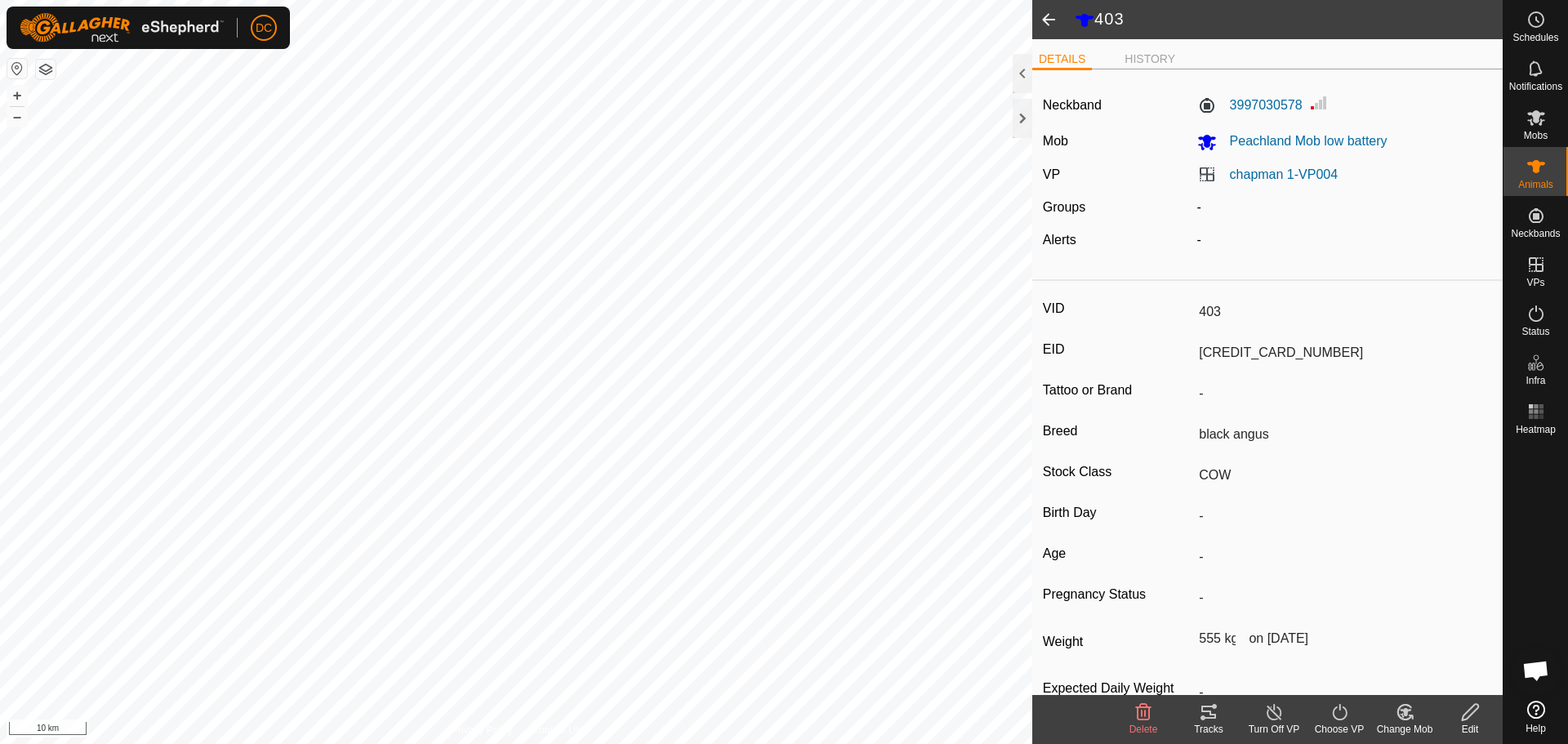
click at [1049, 21] on span at bounding box center [1048, 20] width 33 height 39
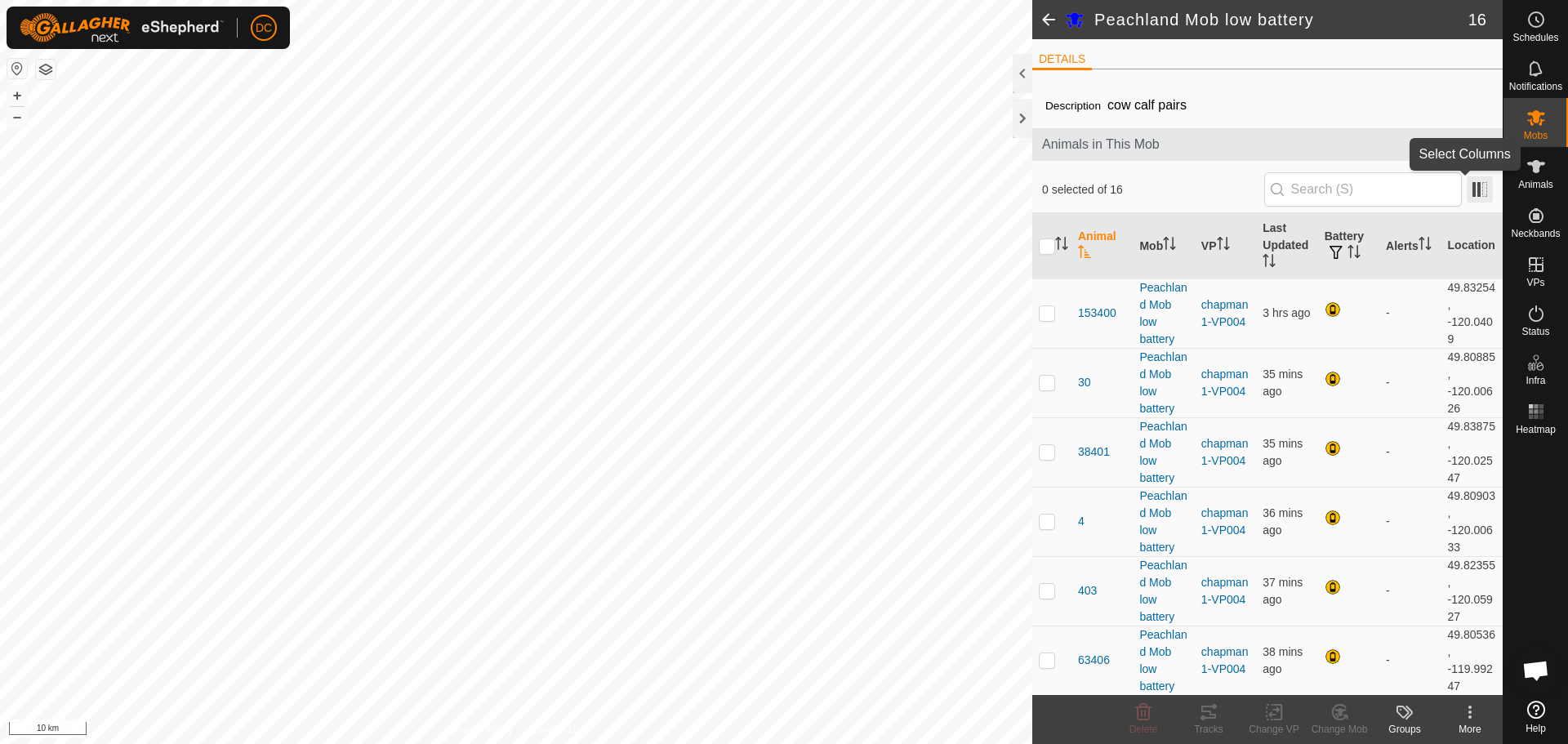
click at [1471, 189] on span at bounding box center [1479, 189] width 27 height 27
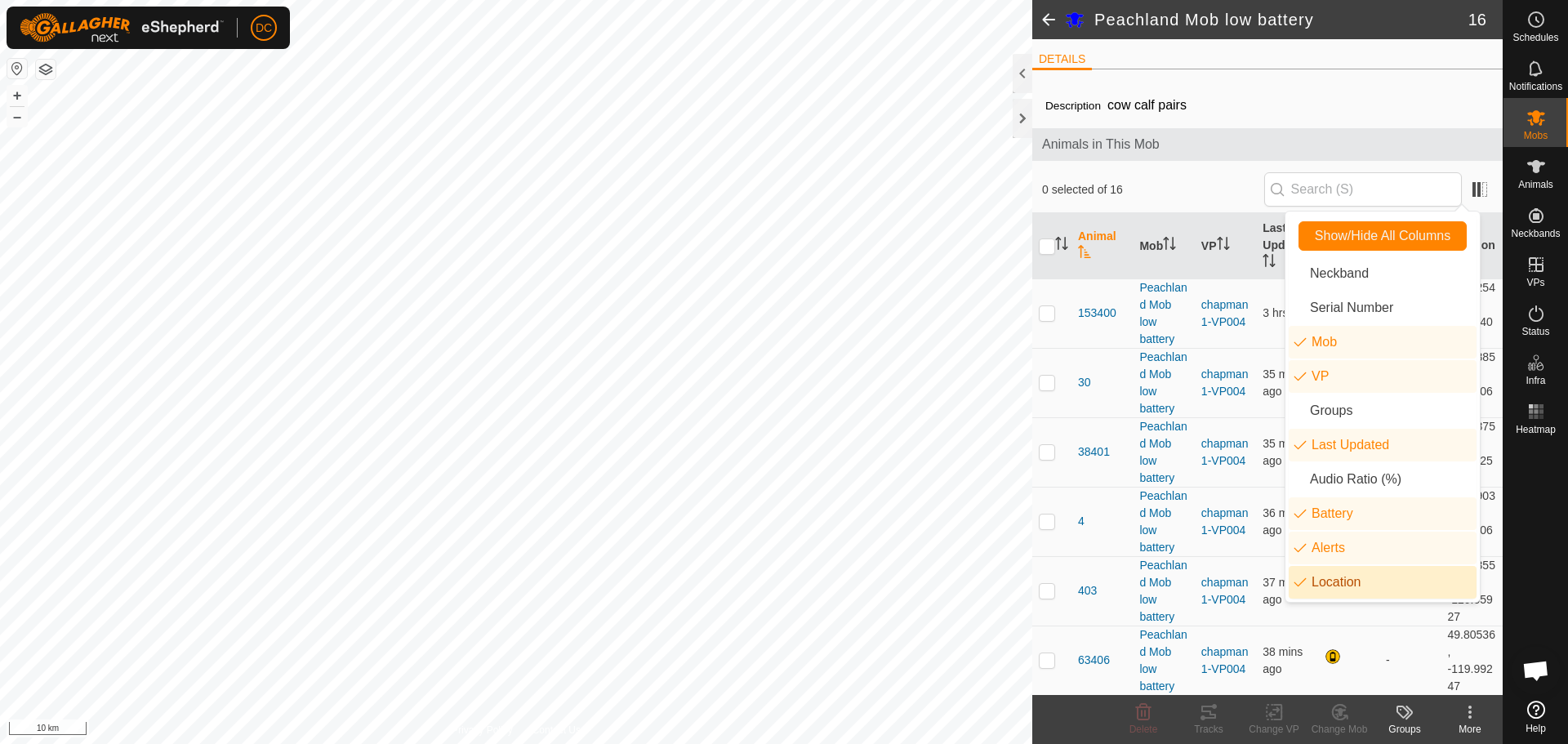
click at [1335, 579] on li "Location" at bounding box center [1382, 582] width 188 height 33
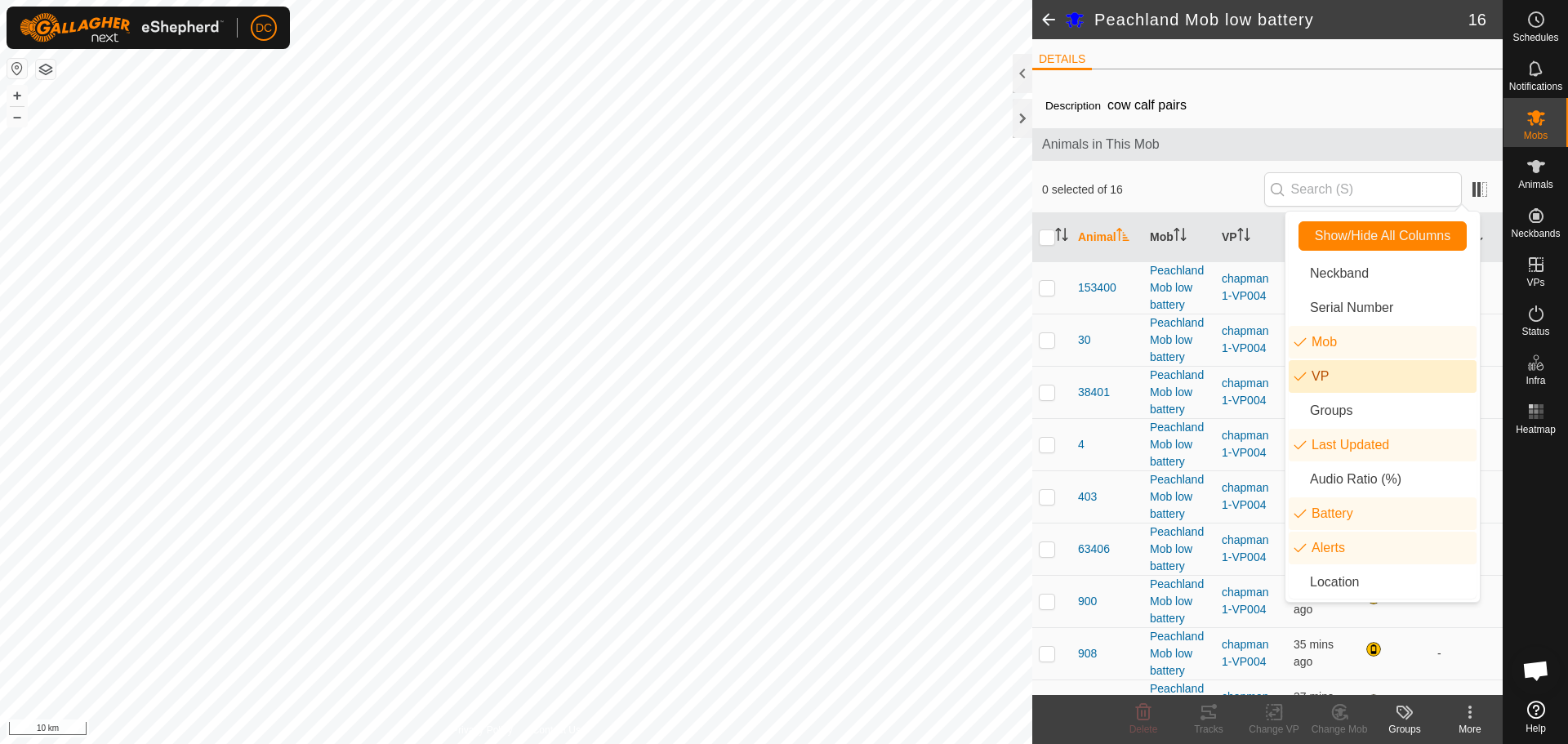
click at [1319, 375] on li "VP" at bounding box center [1382, 376] width 188 height 33
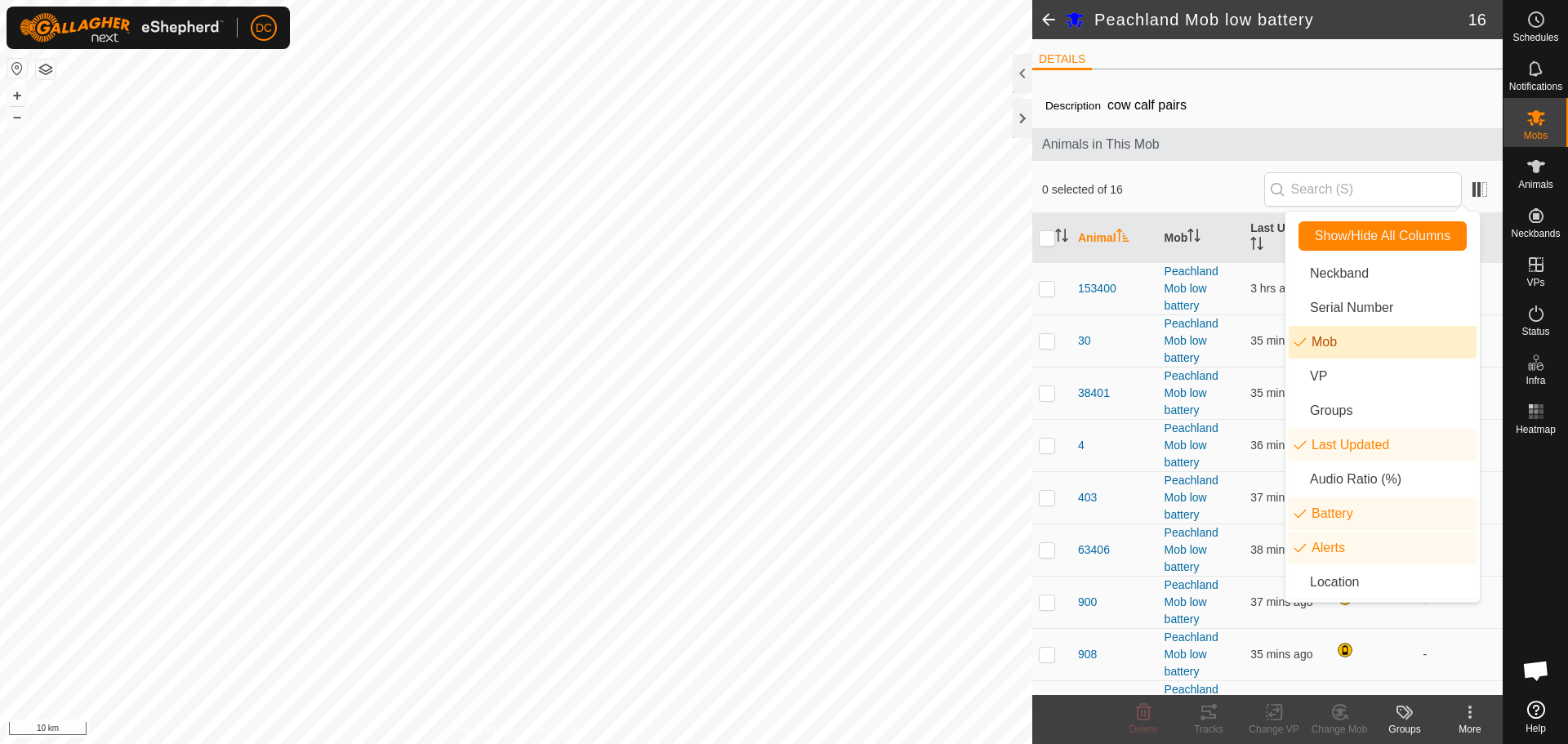
click at [1324, 347] on li "Mob" at bounding box center [1382, 342] width 188 height 33
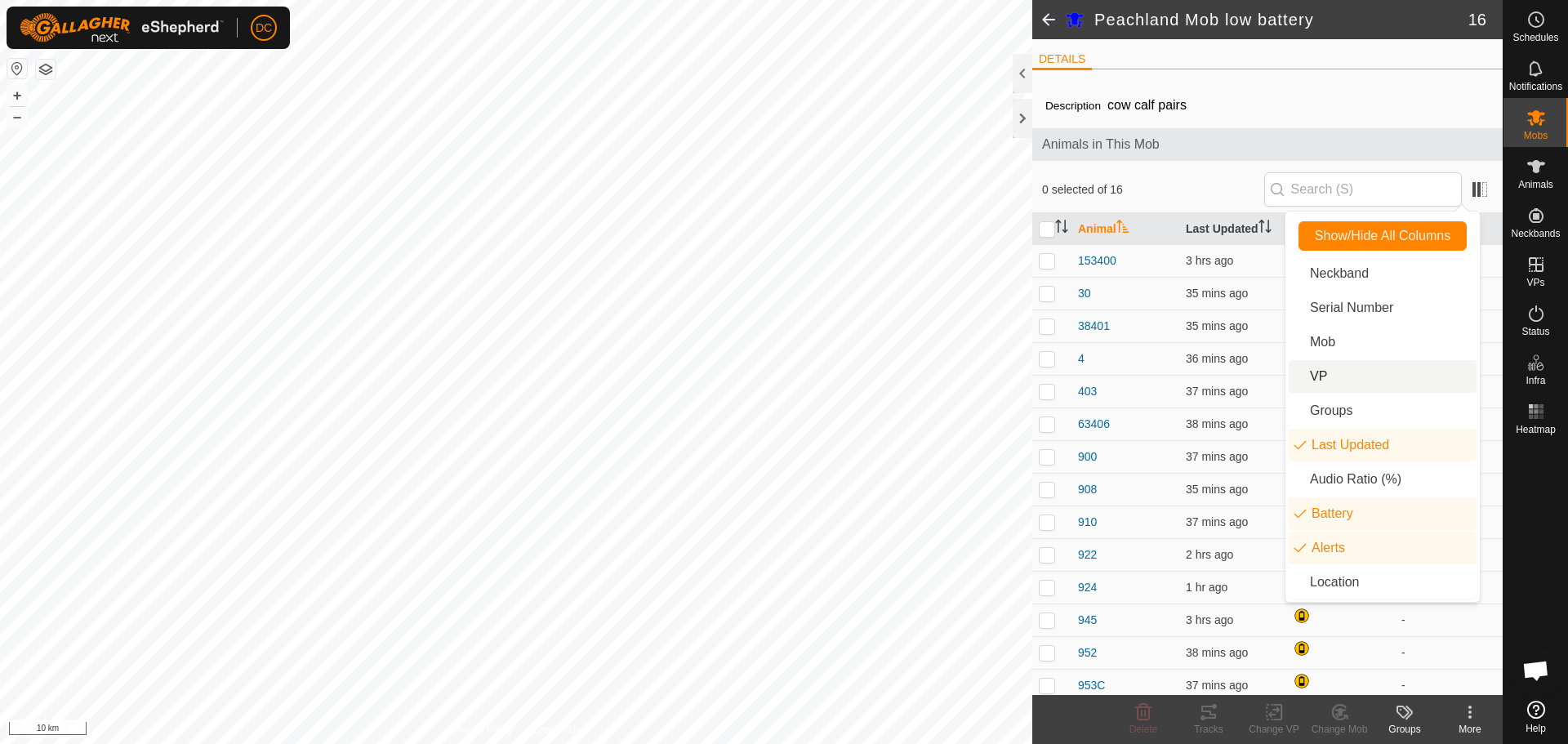
click at [1328, 370] on li "VP" at bounding box center [1382, 376] width 188 height 33
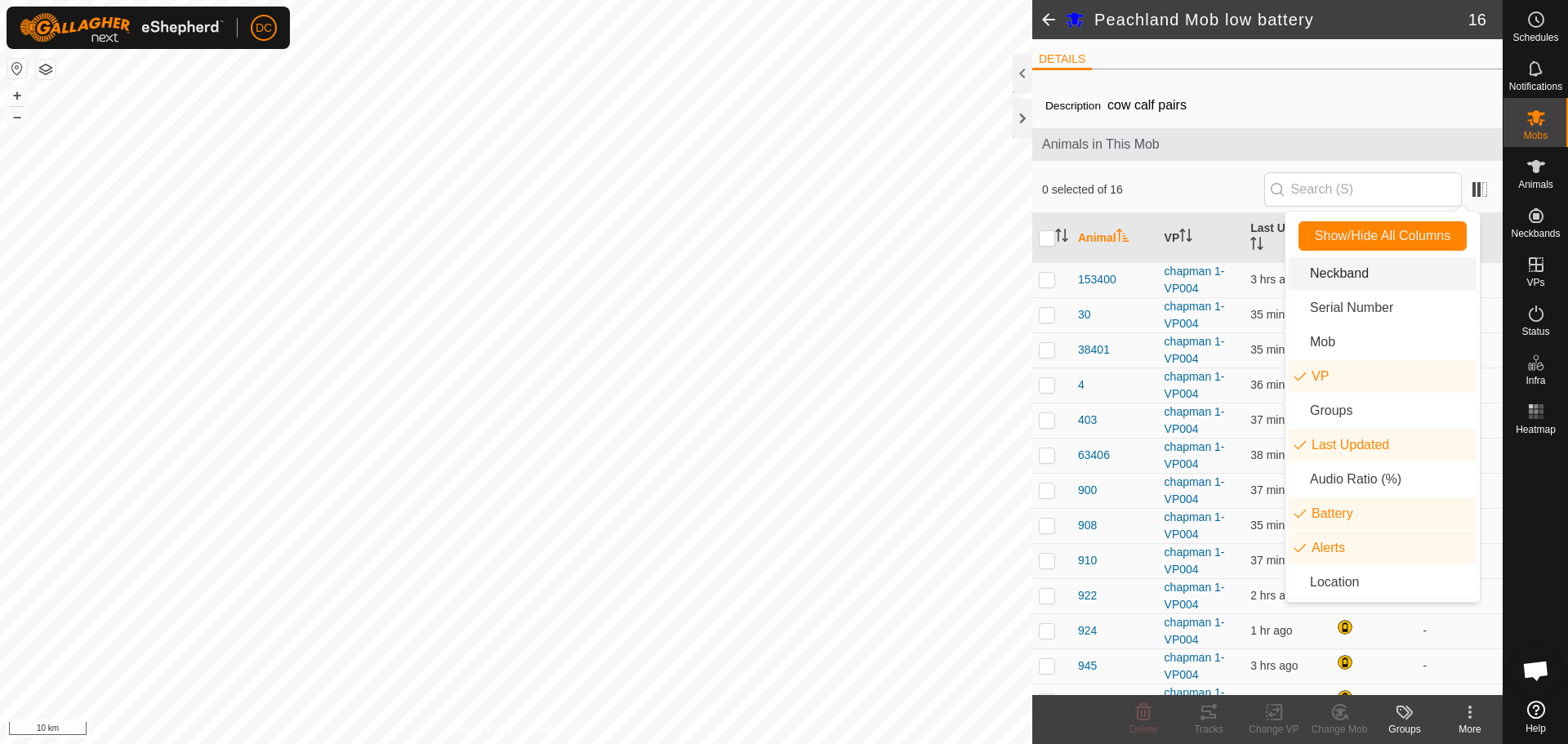
click at [1363, 129] on div "Animals in This Mob" at bounding box center [1268, 144] width 471 height 33
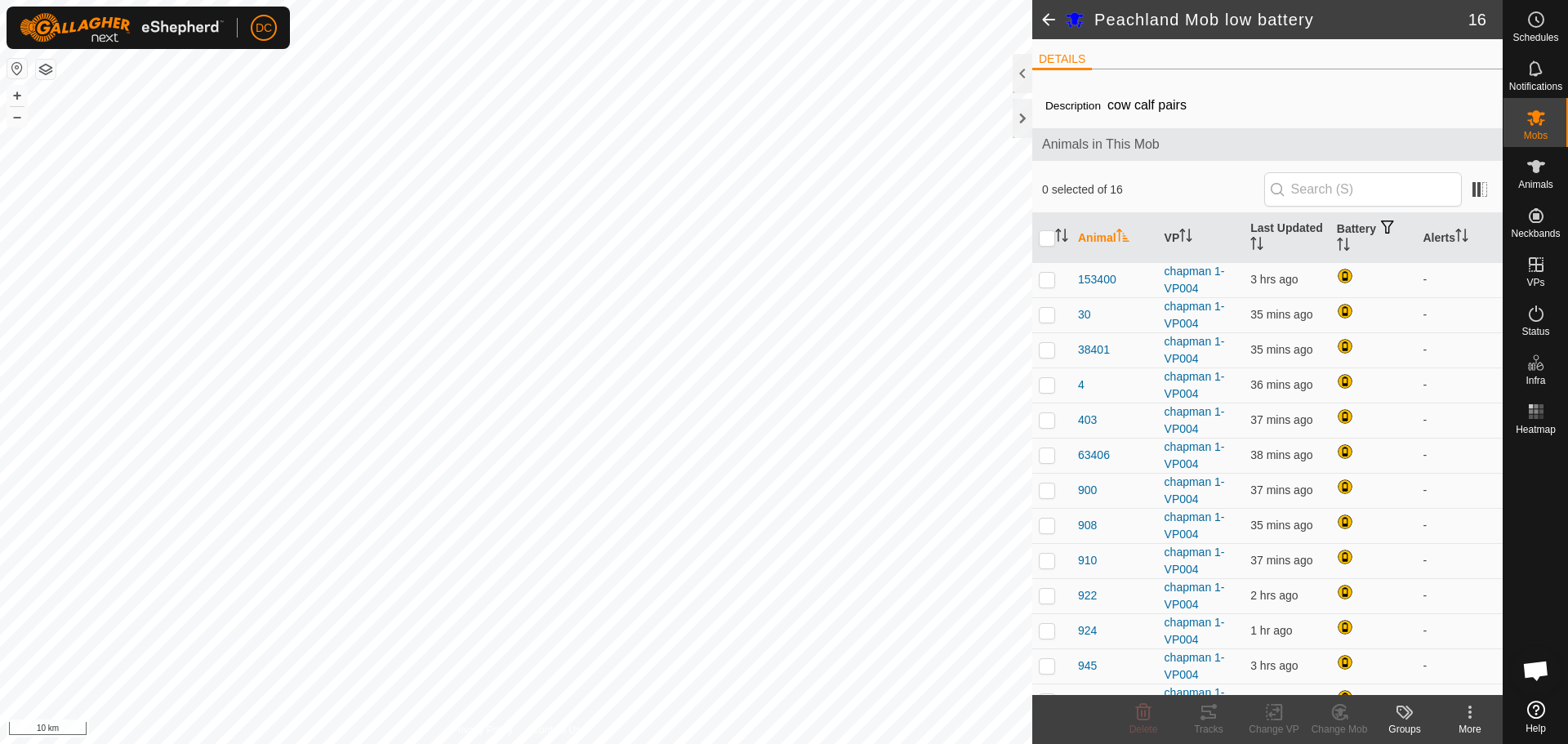
click at [1051, 10] on span at bounding box center [1048, 20] width 33 height 39
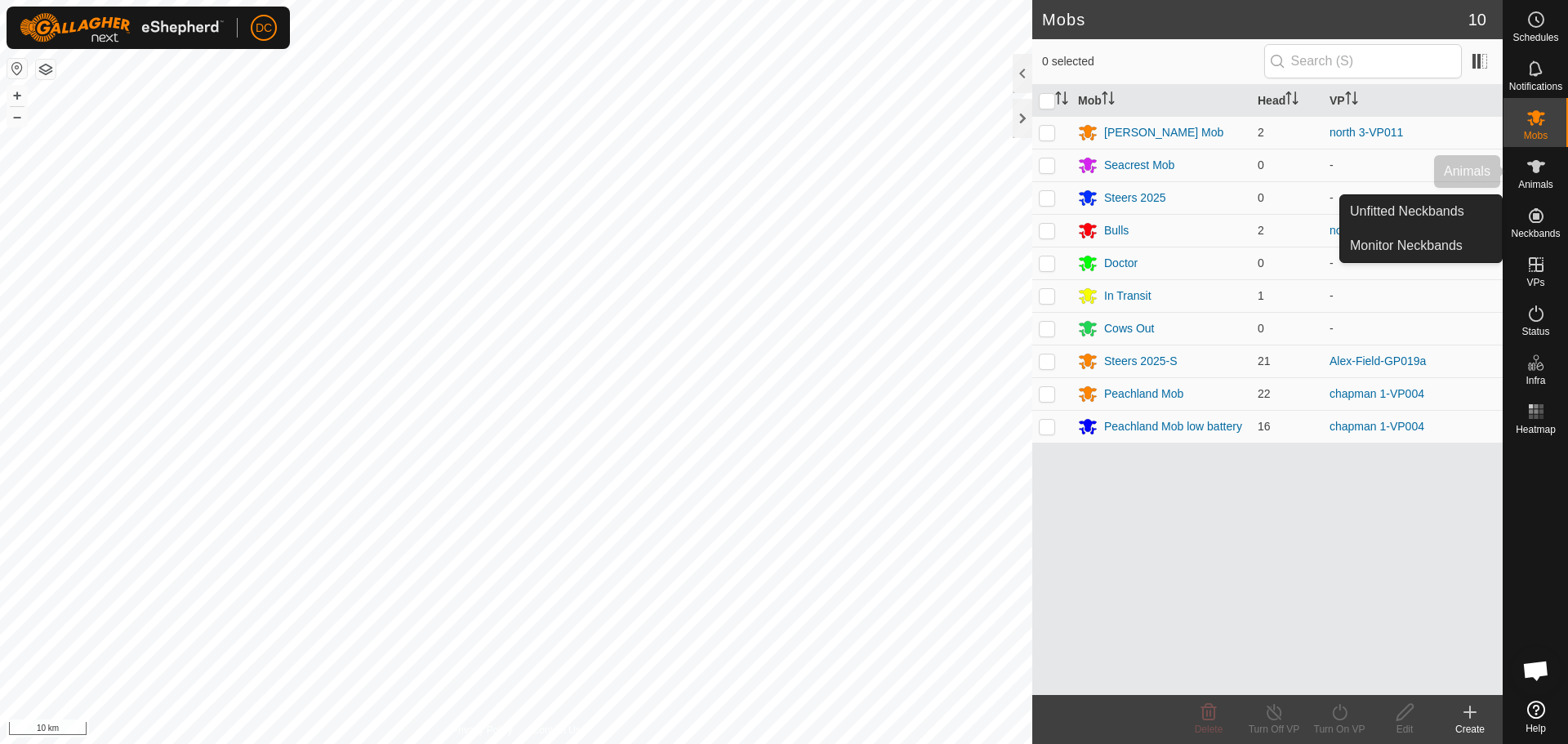
click at [1536, 182] on span "Animals" at bounding box center [1535, 184] width 35 height 10
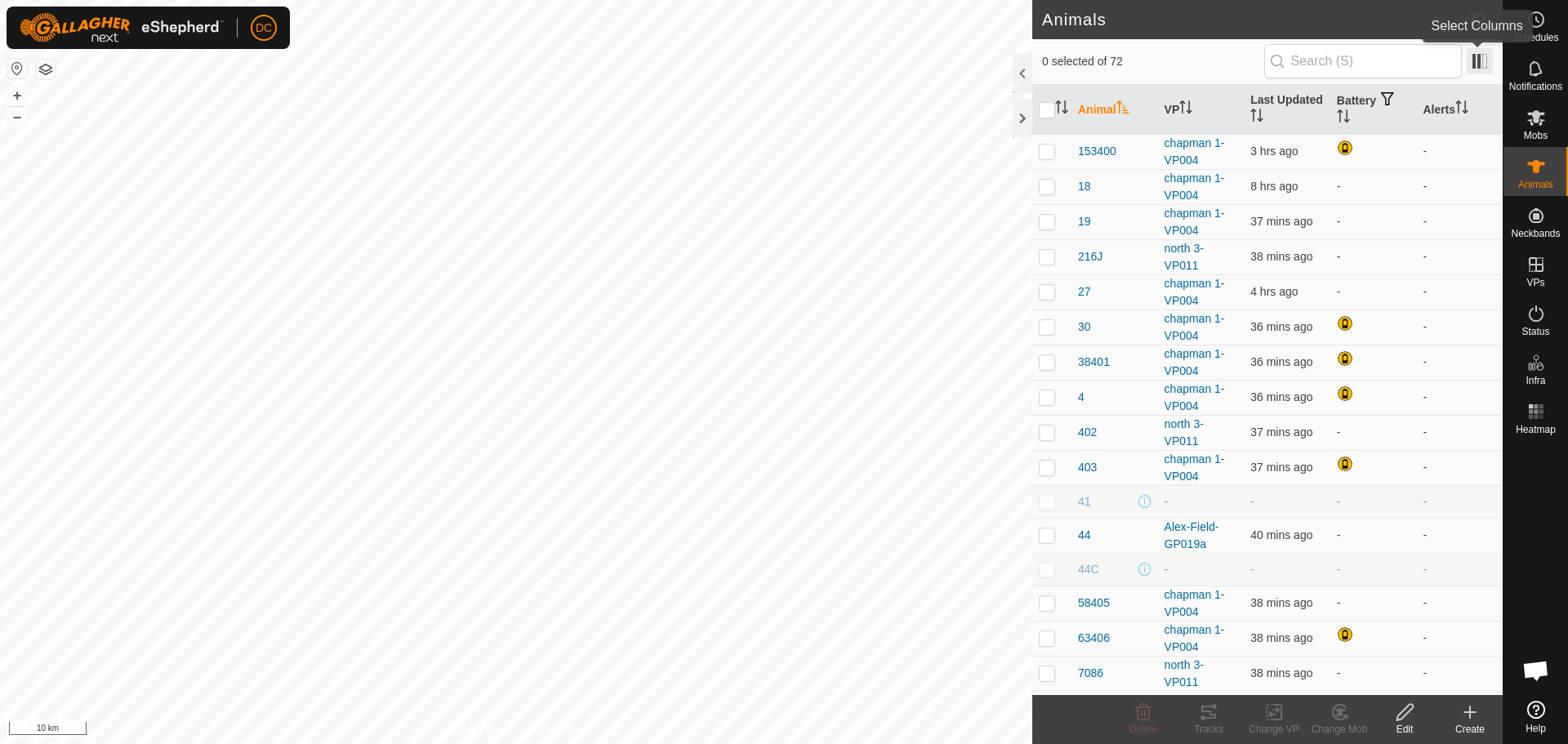
click at [1481, 63] on span at bounding box center [1479, 61] width 27 height 27
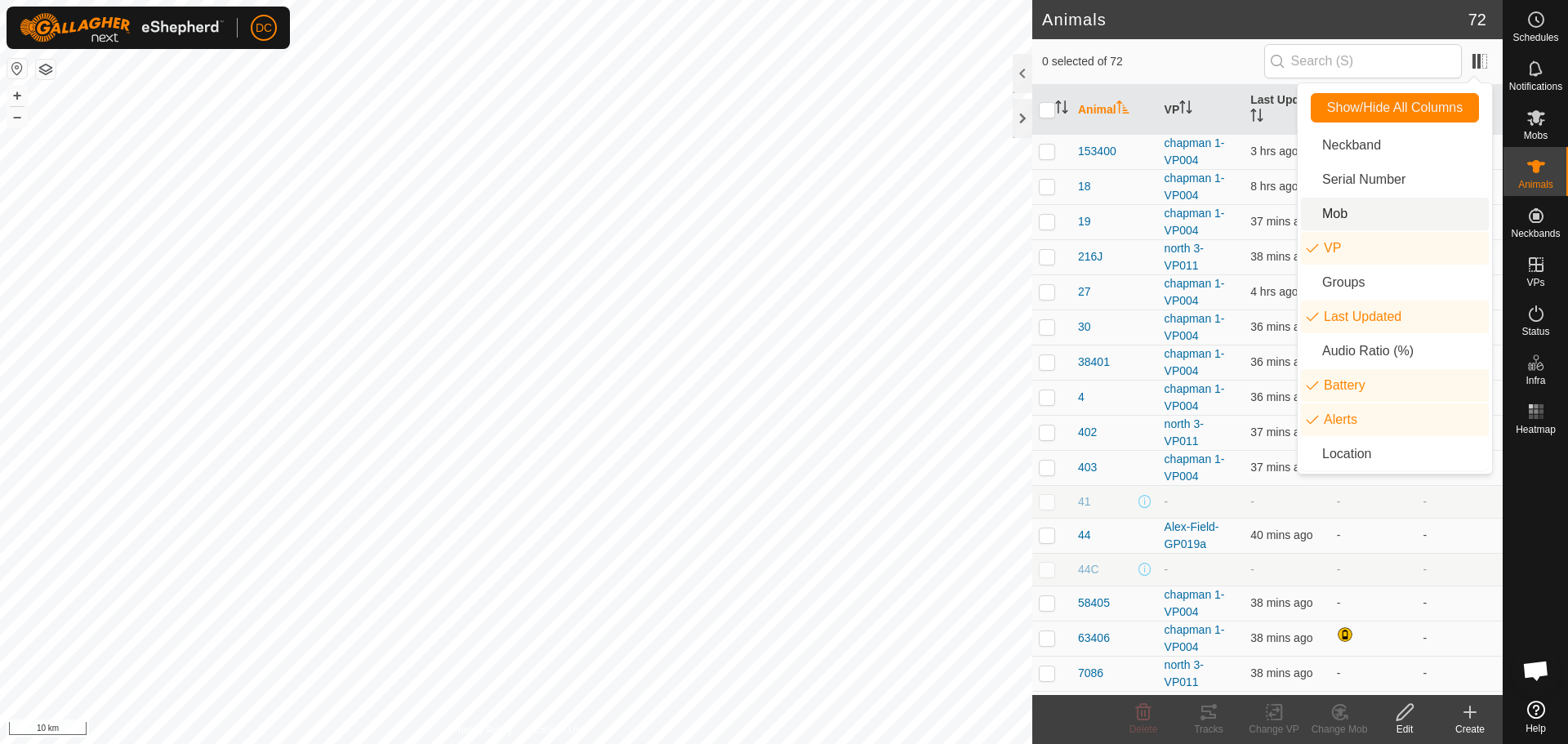
click at [1357, 213] on li "Mob" at bounding box center [1395, 214] width 188 height 33
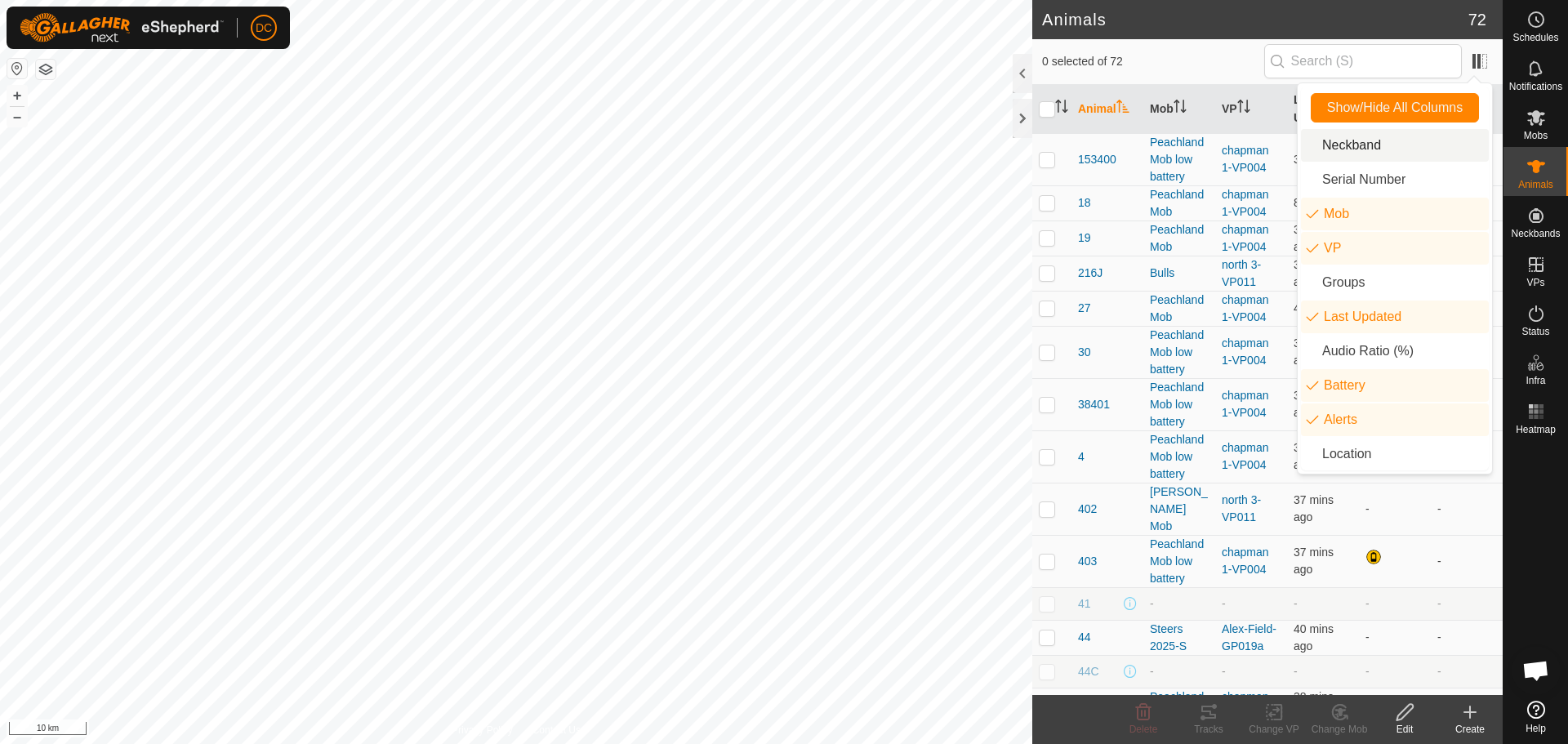
click at [1205, 28] on h2 "Animals" at bounding box center [1255, 20] width 426 height 20
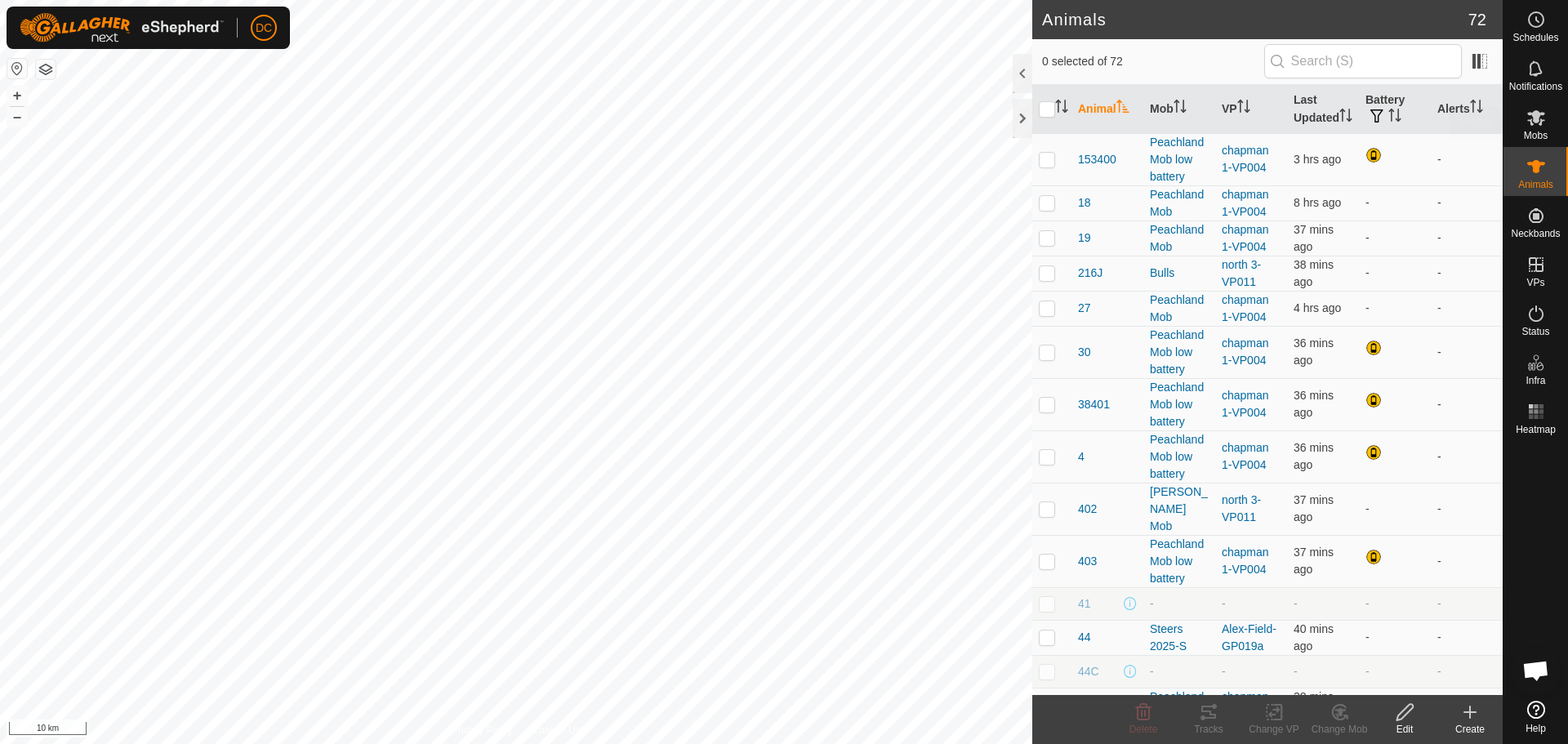
click at [1540, 125] on icon at bounding box center [1535, 118] width 18 height 16
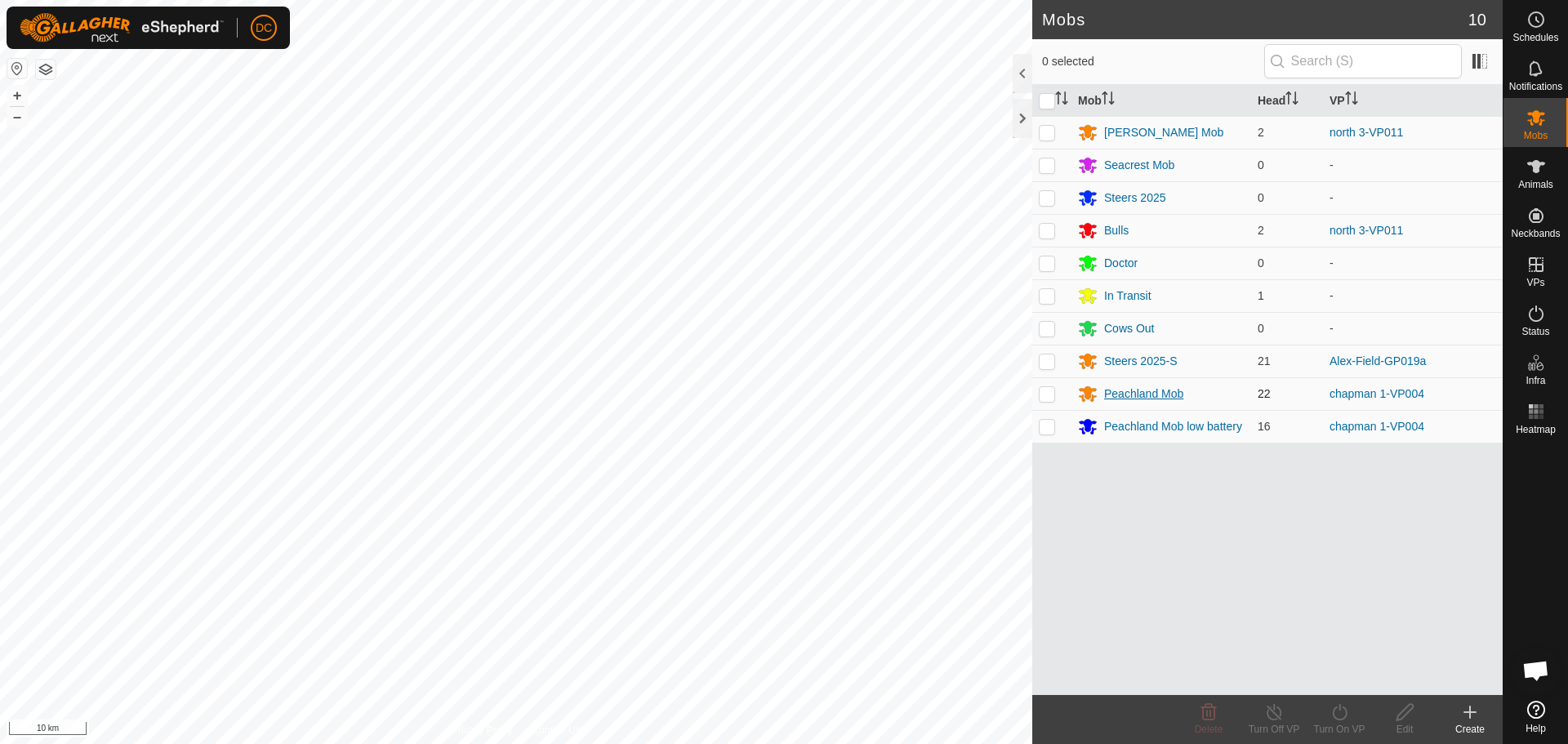
click at [1117, 395] on div "Peachland Mob" at bounding box center [1143, 393] width 79 height 17
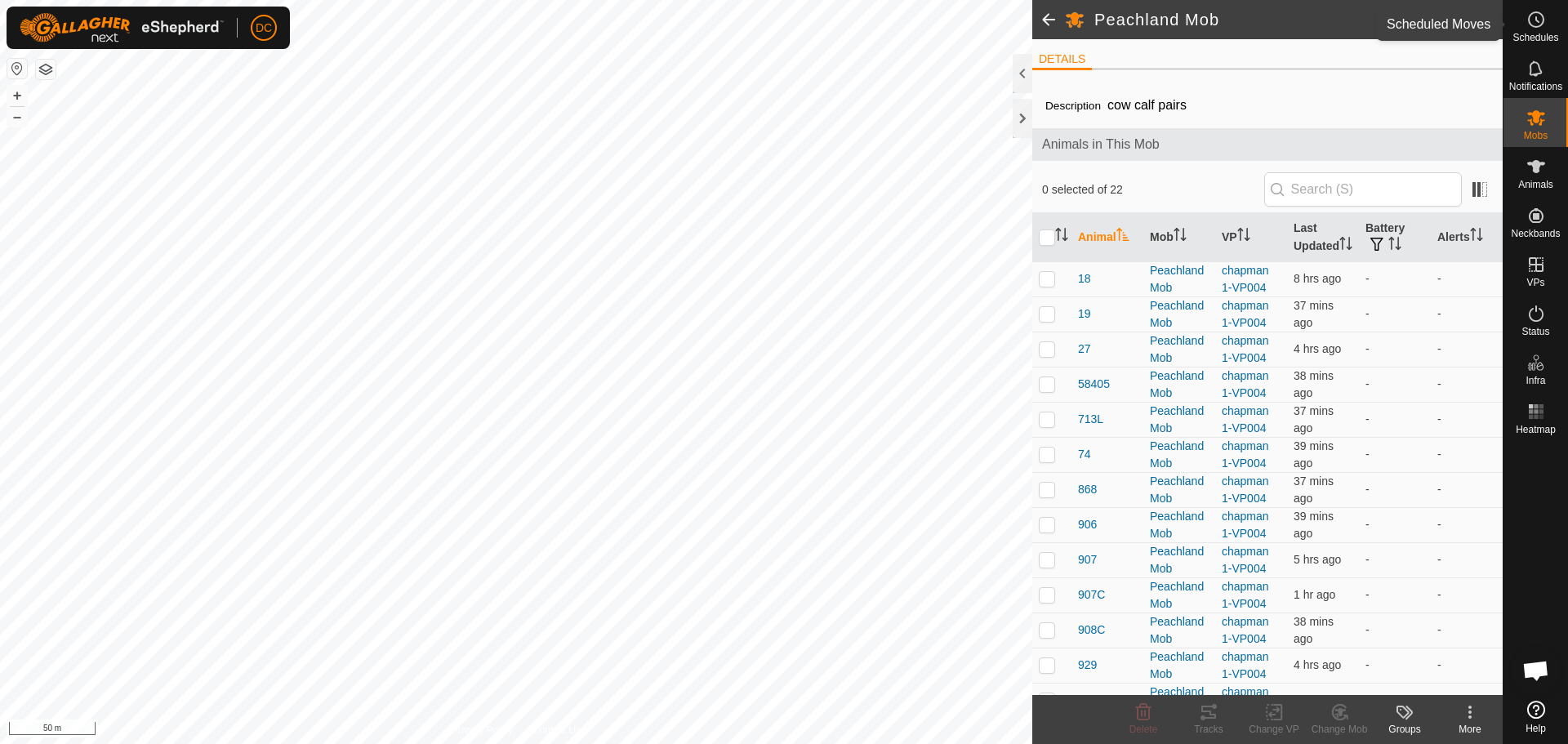
click at [1531, 31] on es-schedule-vp-svg-icon at bounding box center [1536, 20] width 30 height 27
